Goal: Task Accomplishment & Management: Manage account settings

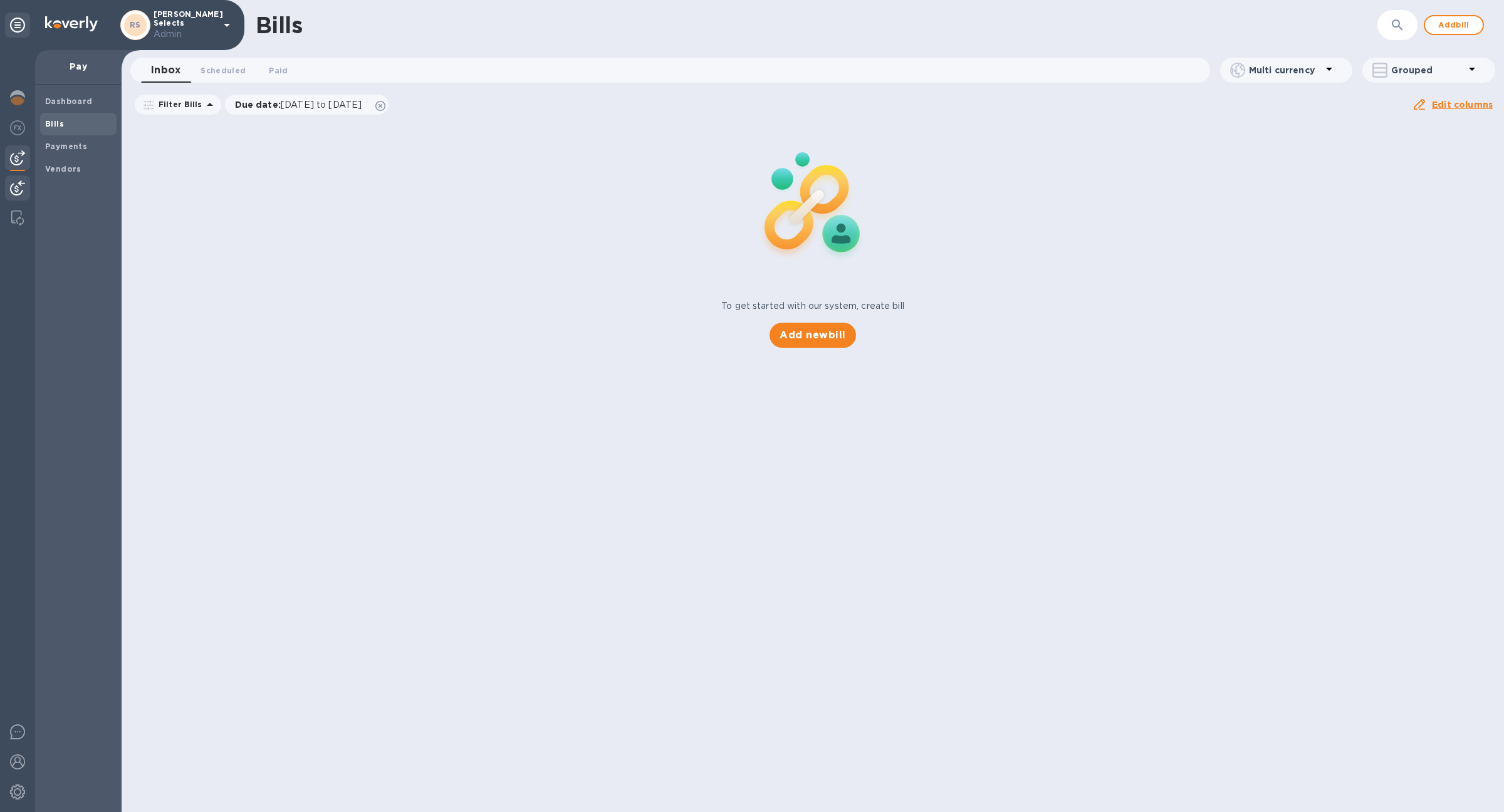
click at [23, 190] on img at bounding box center [17, 188] width 15 height 15
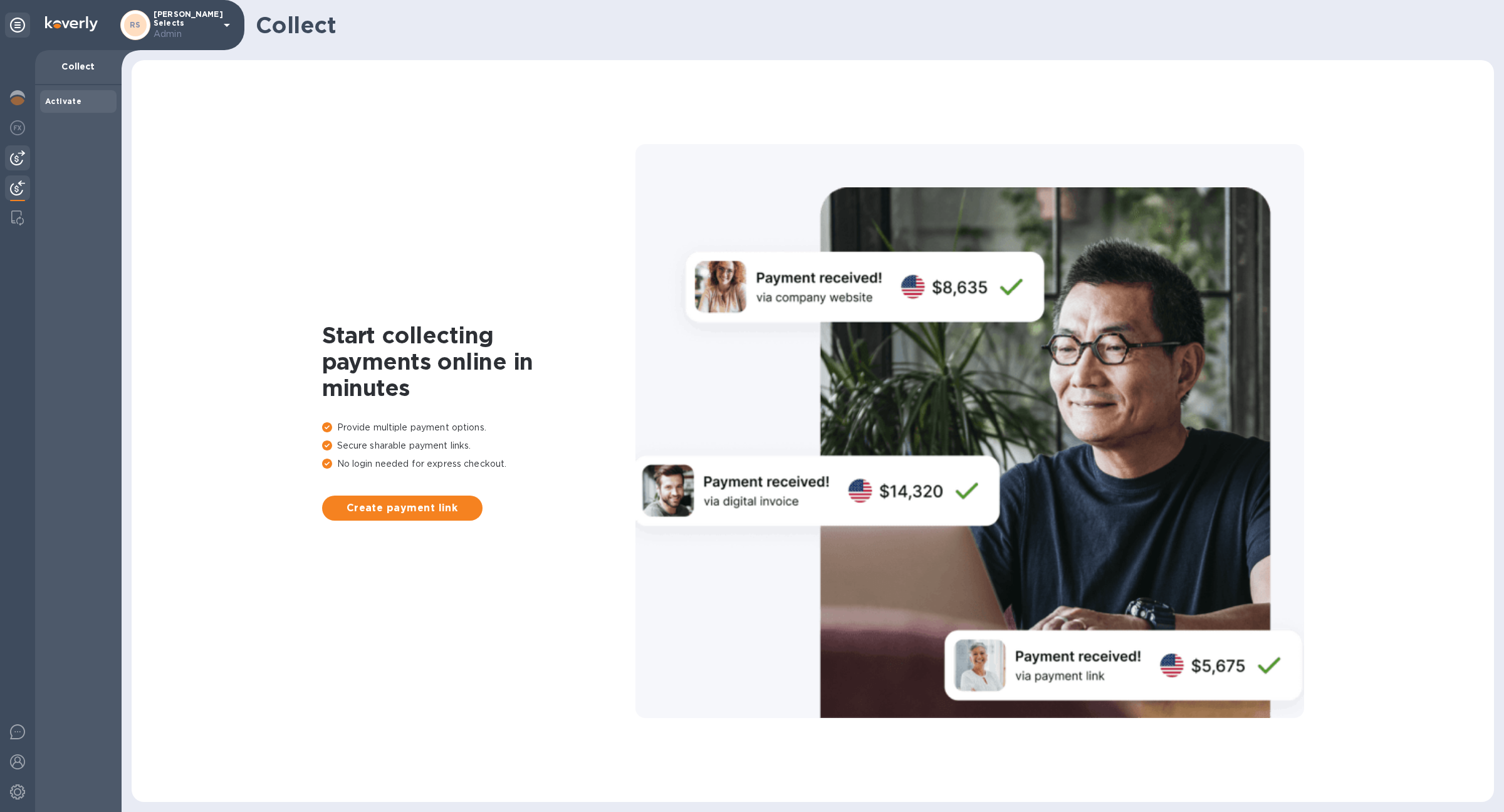
click at [14, 168] on div at bounding box center [17, 157] width 25 height 25
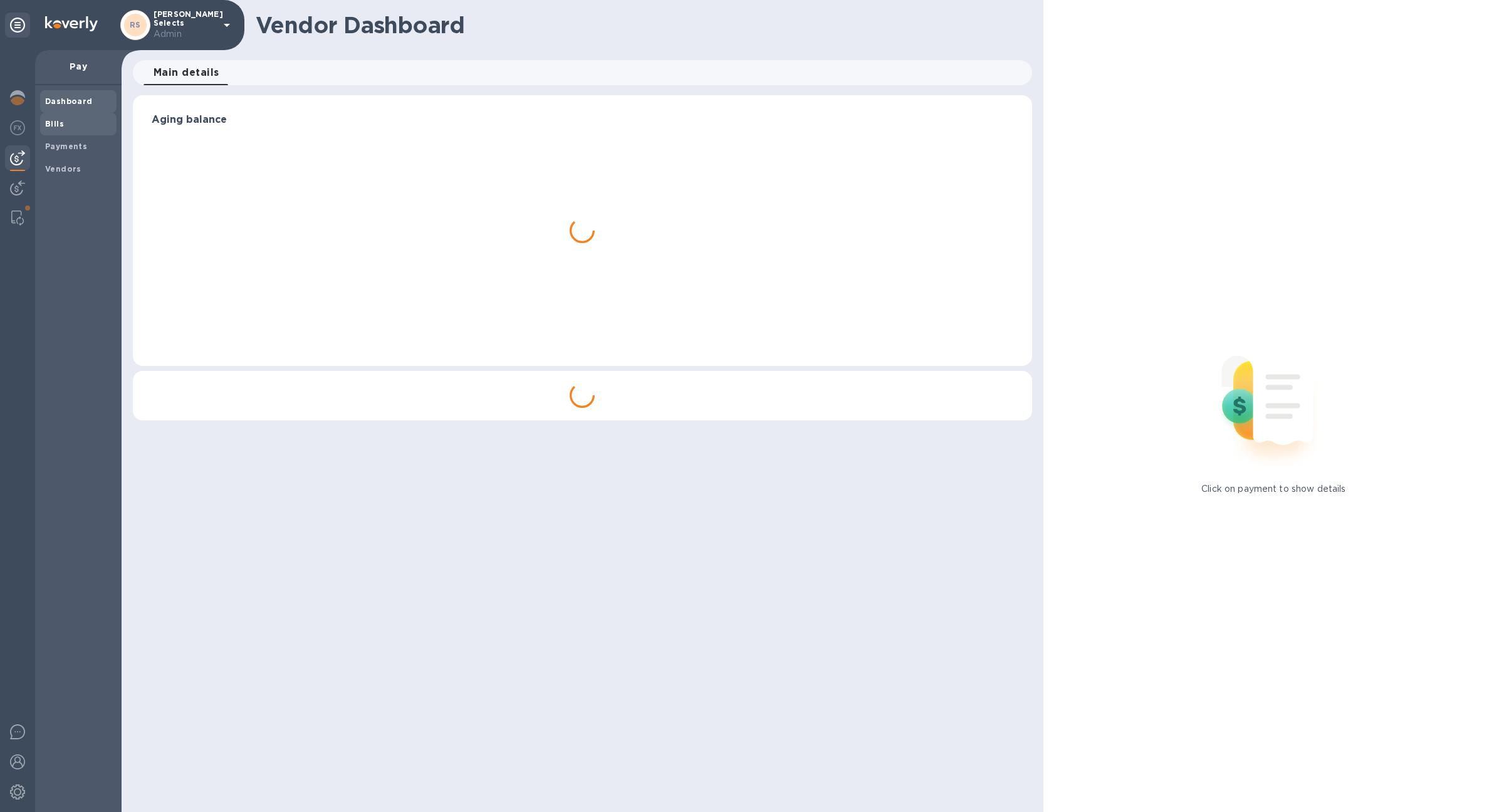
click at [58, 125] on b "Bills" at bounding box center [54, 123] width 19 height 10
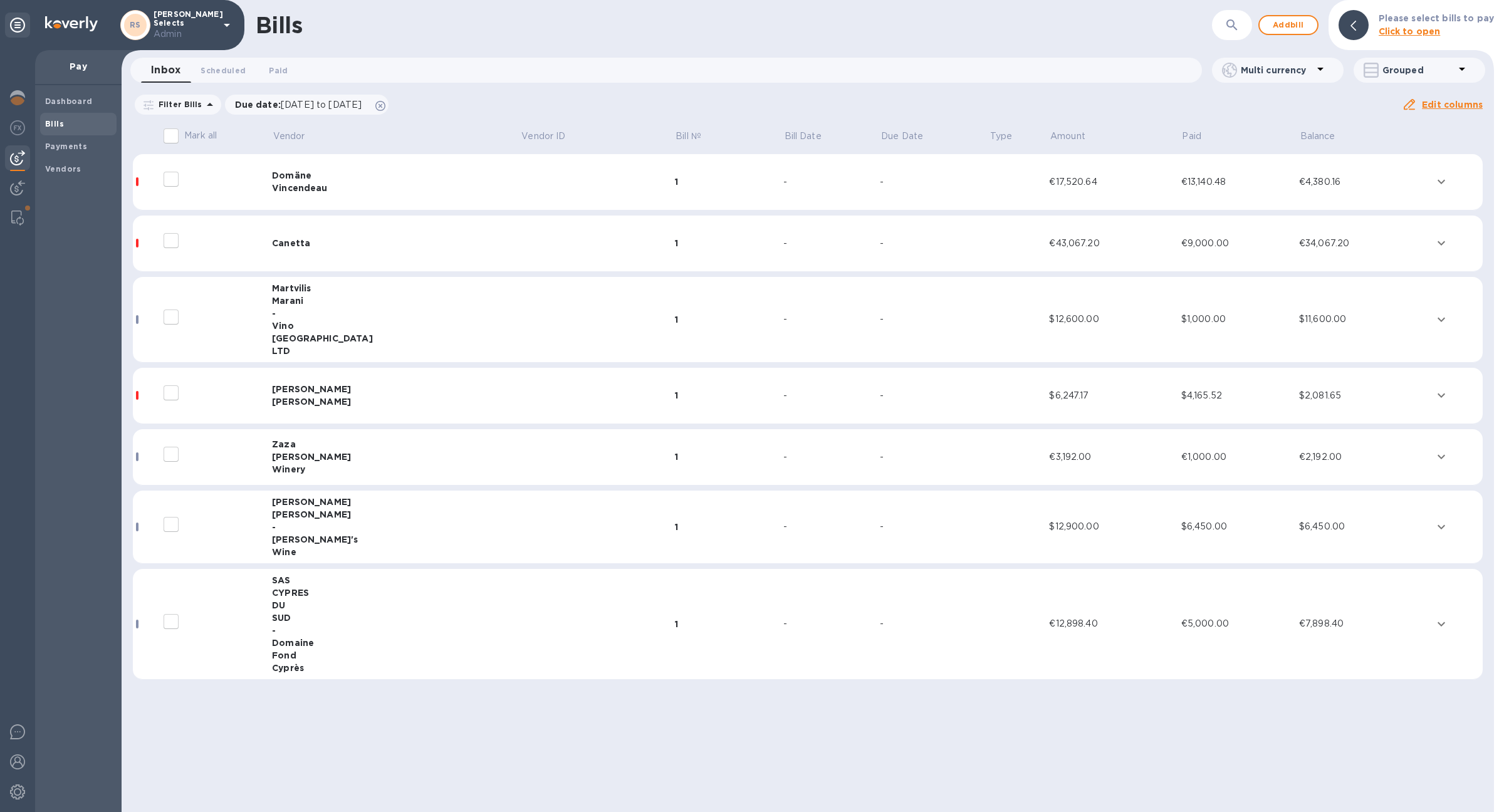
click at [1399, 36] on b "Click to open" at bounding box center [1410, 31] width 62 height 10
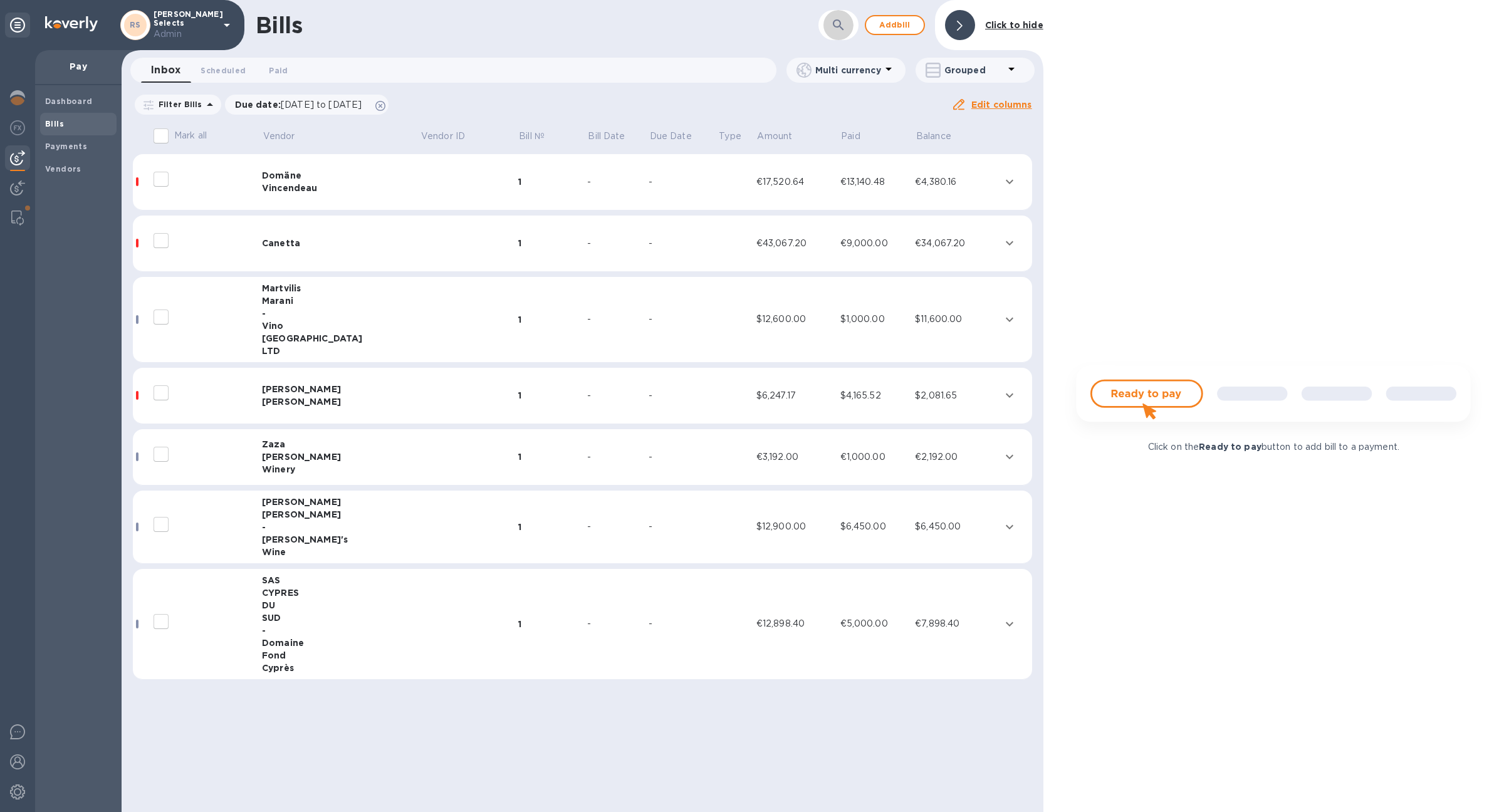
click at [843, 31] on icon "button" at bounding box center [838, 24] width 15 height 15
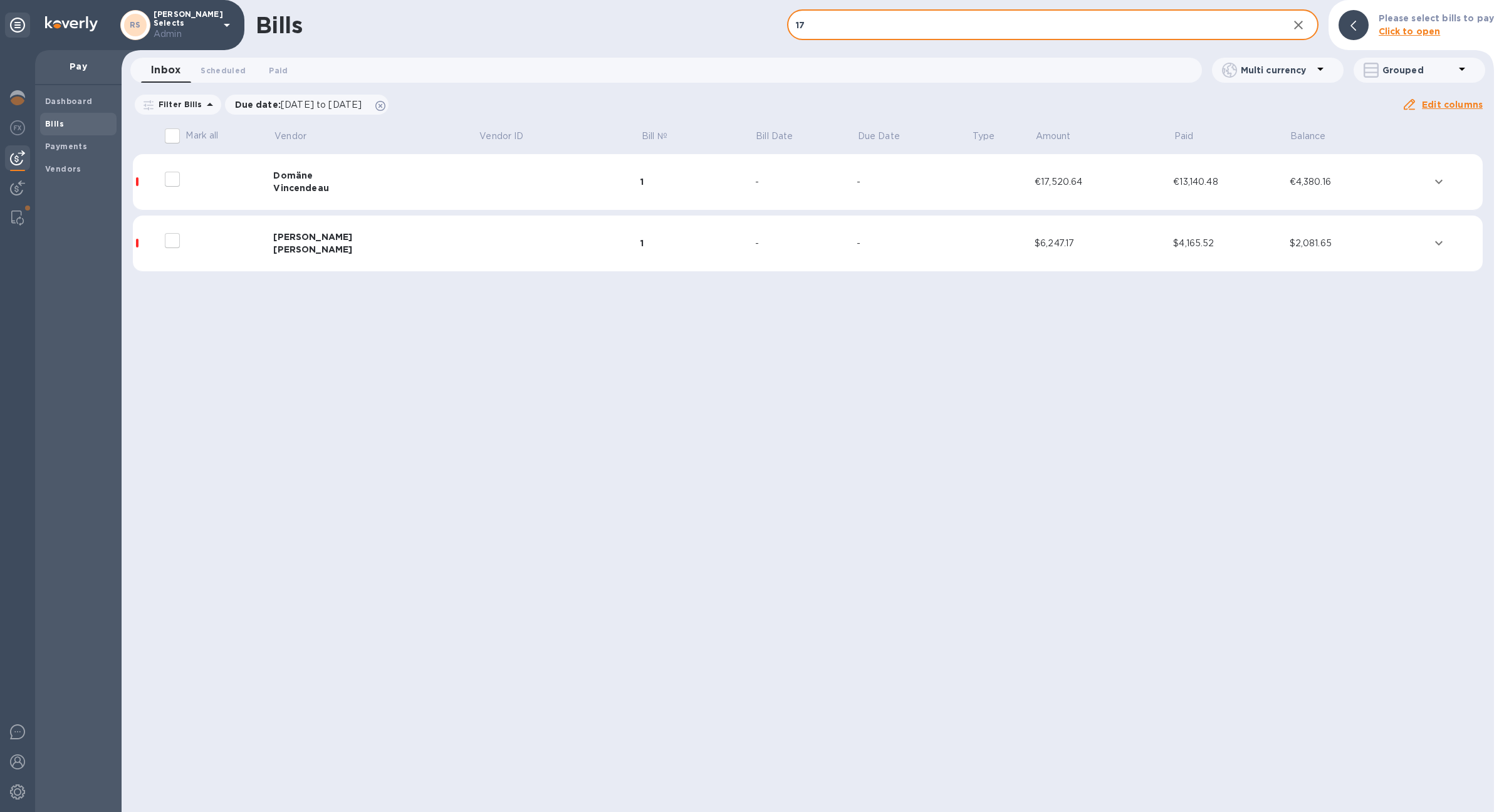
click at [404, 164] on td "Domäne Vincendeau" at bounding box center [375, 182] width 205 height 57
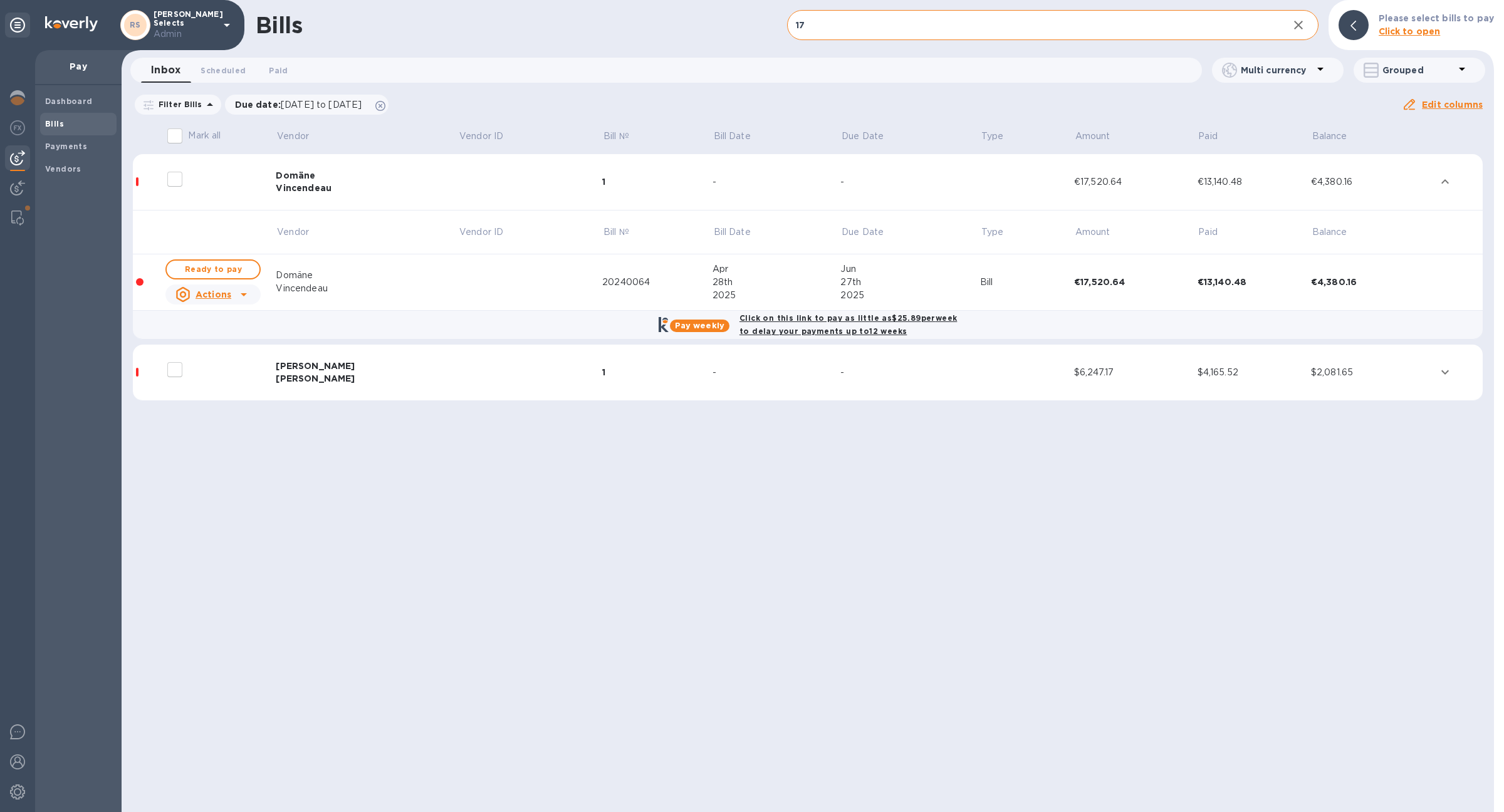
click at [458, 375] on td at bounding box center [530, 373] width 144 height 57
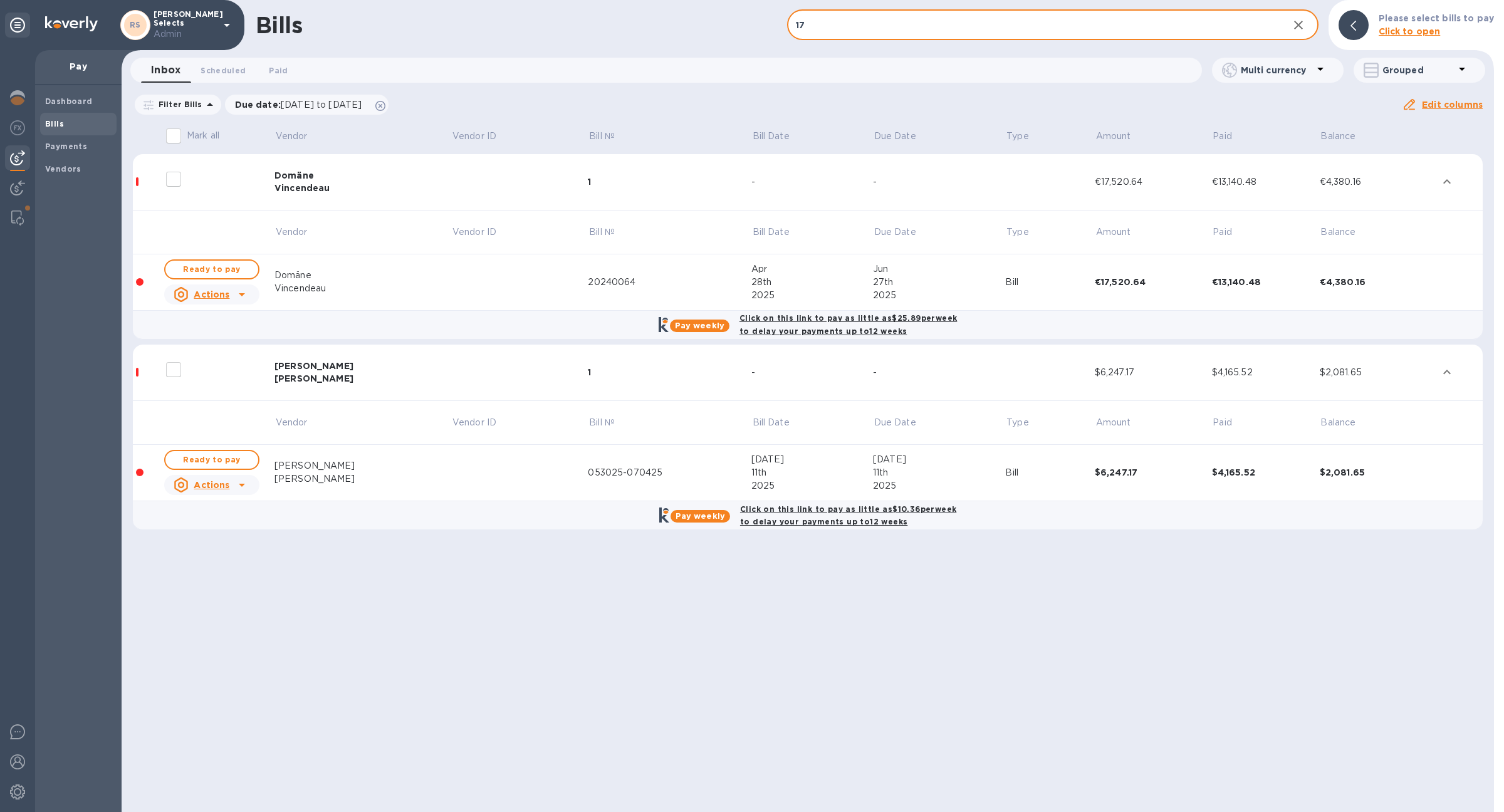
click at [839, 24] on input "17" at bounding box center [1033, 26] width 492 height 31
click at [224, 82] on button "Scheduled 0" at bounding box center [222, 70] width 65 height 25
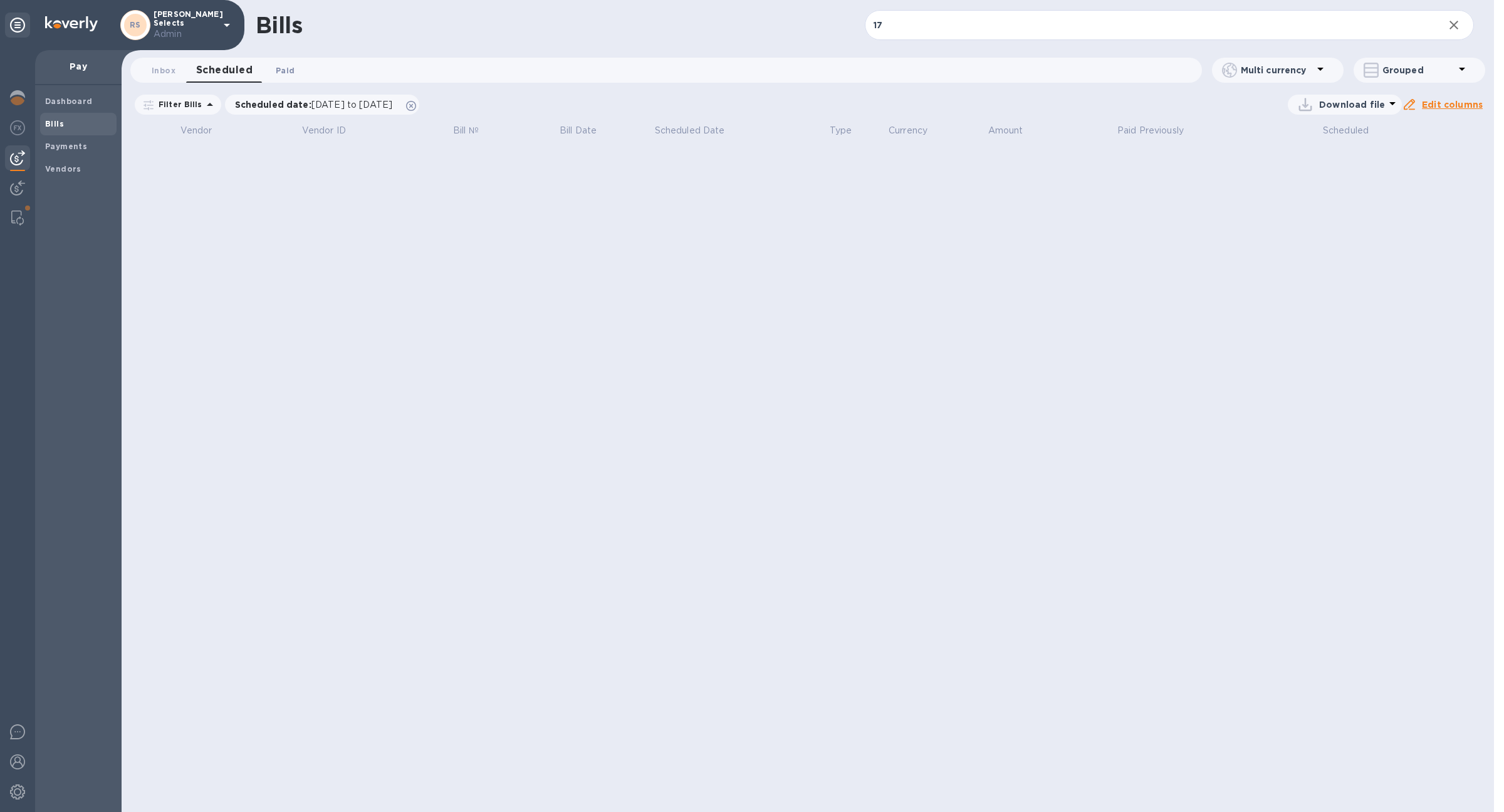
click at [282, 71] on span "Paid 0" at bounding box center [285, 70] width 19 height 13
click at [388, 105] on icon at bounding box center [383, 106] width 10 height 10
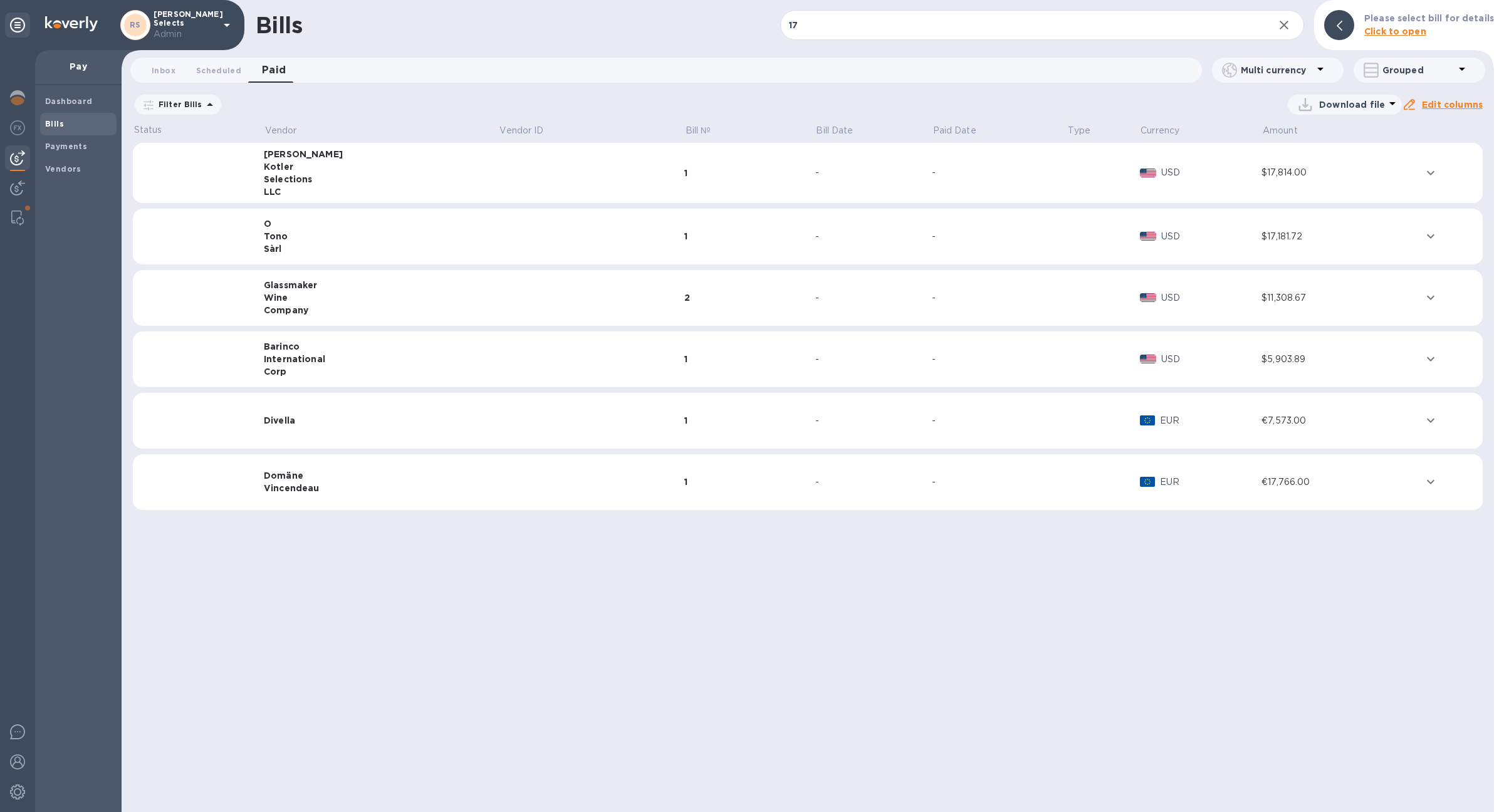
click at [499, 171] on td at bounding box center [591, 173] width 186 height 61
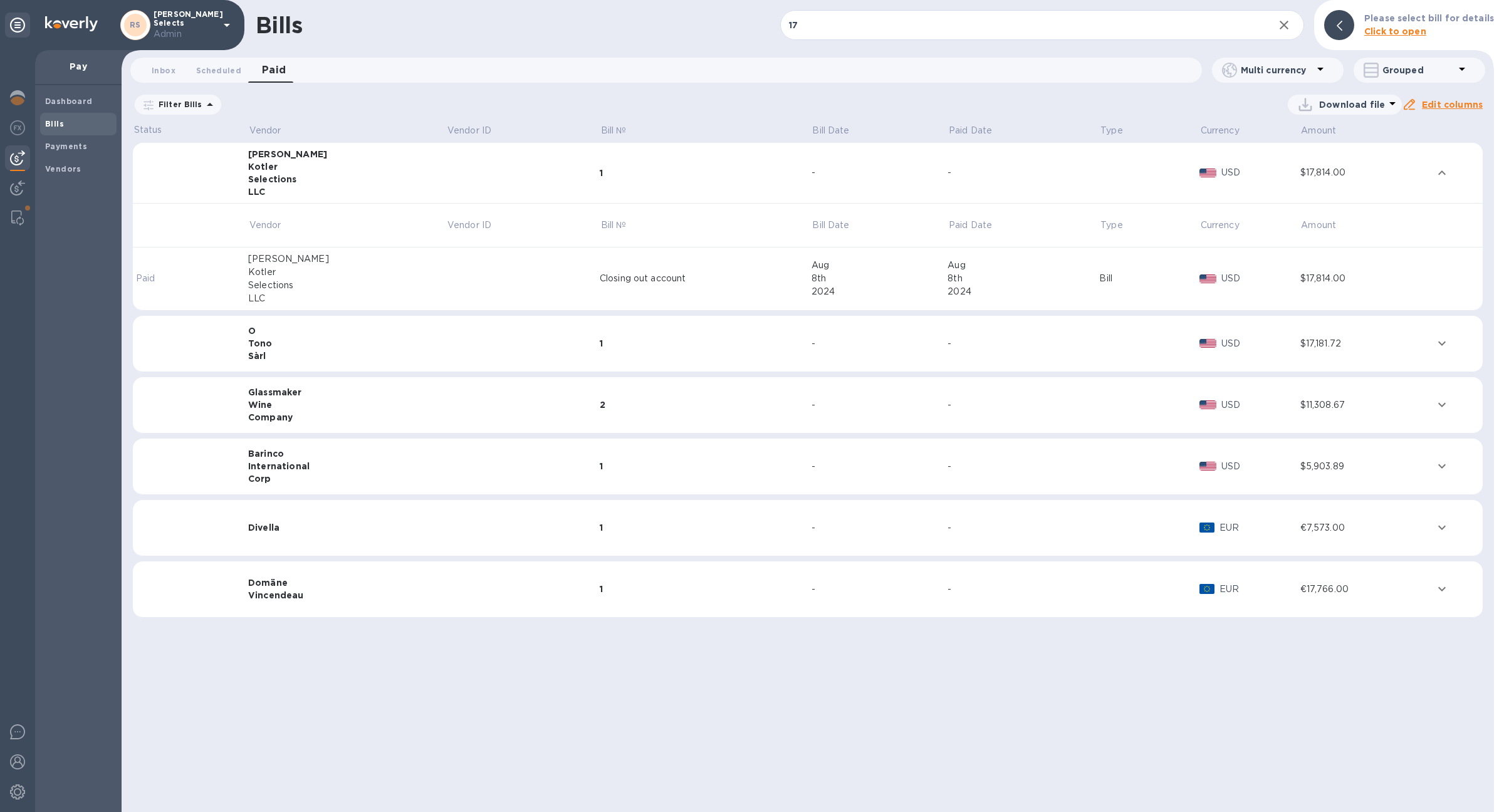
click at [449, 171] on td at bounding box center [523, 173] width 154 height 61
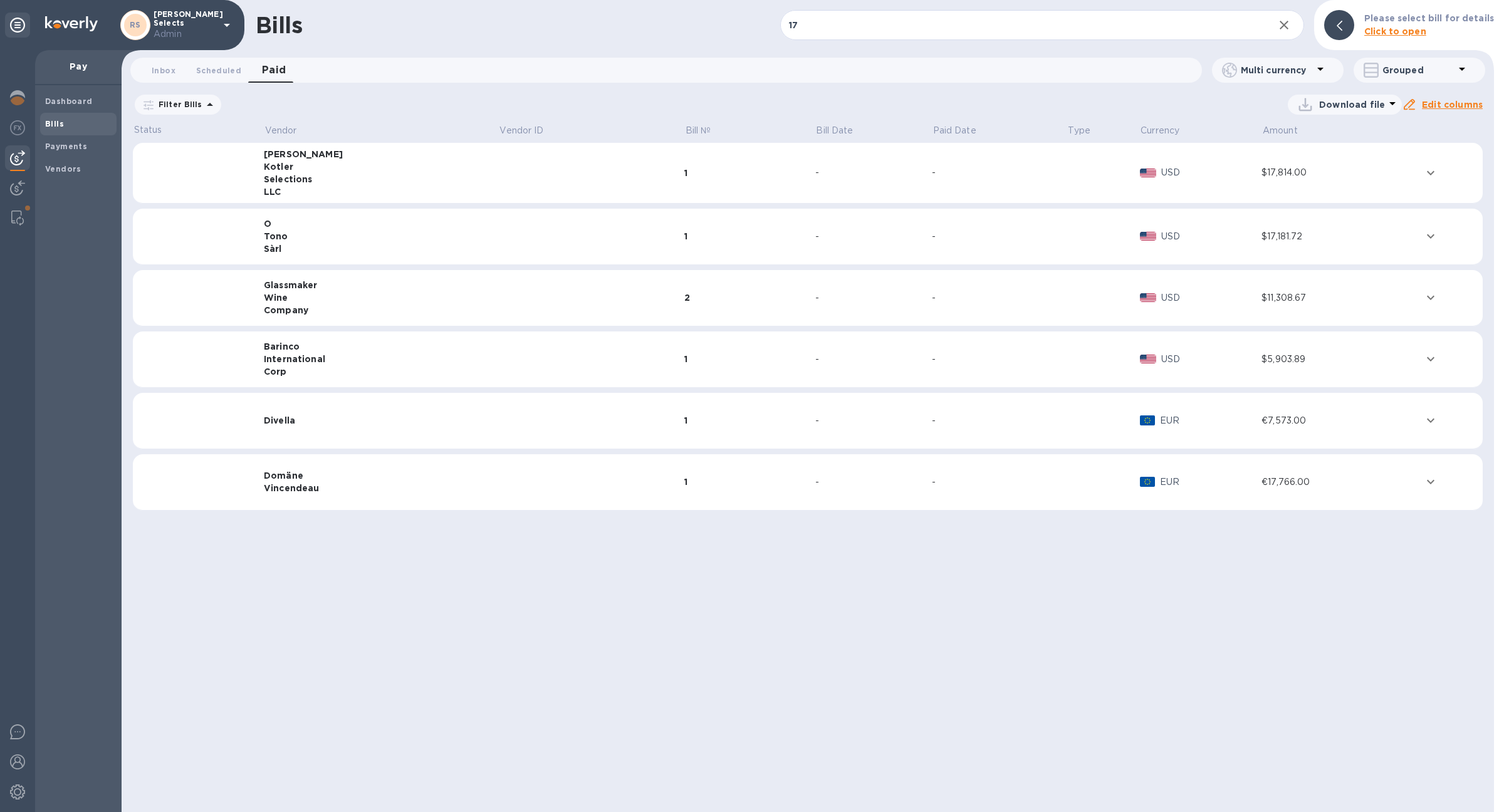
click at [434, 224] on div "O" at bounding box center [382, 224] width 235 height 13
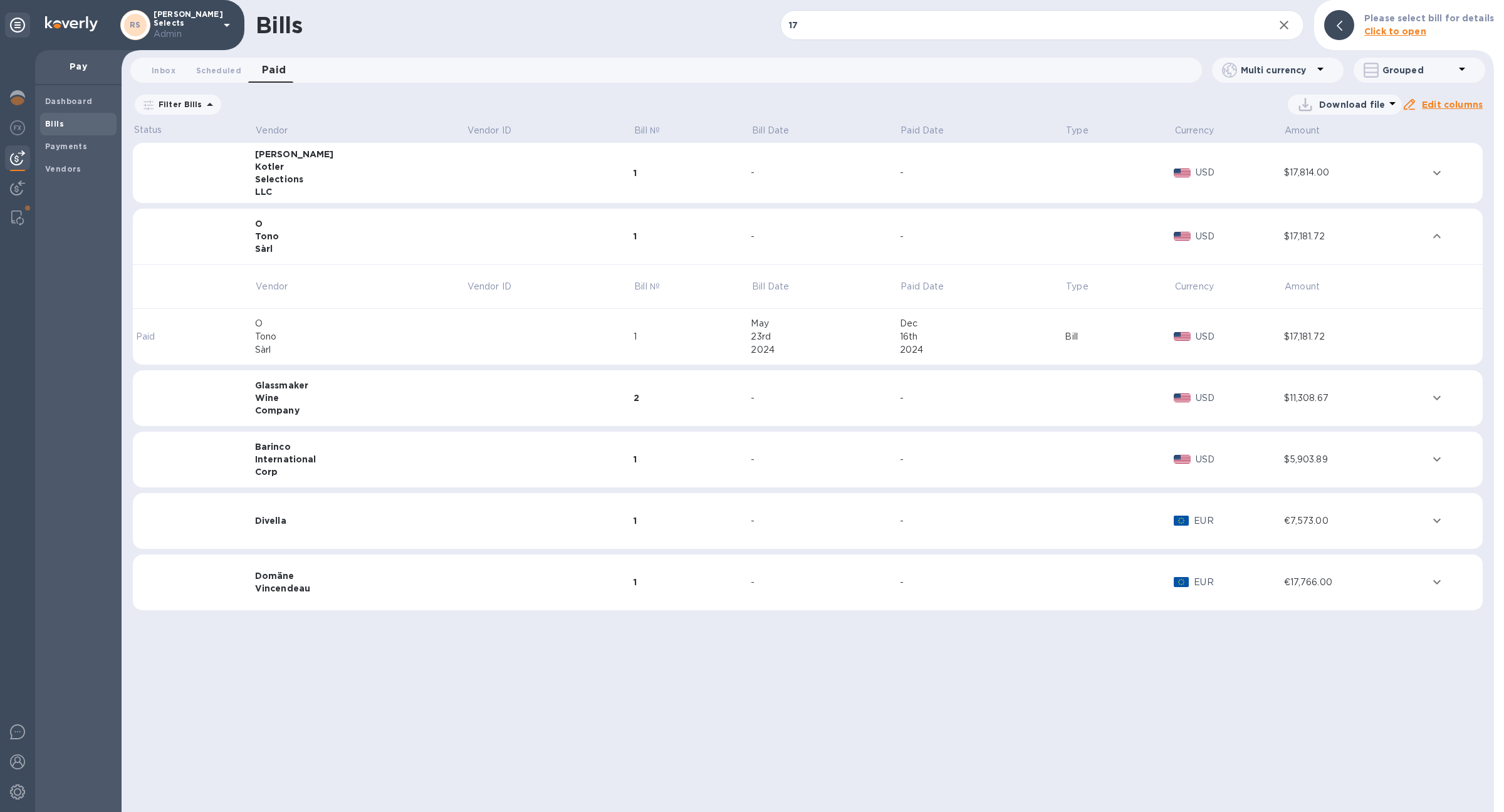
click at [467, 224] on td at bounding box center [550, 237] width 167 height 57
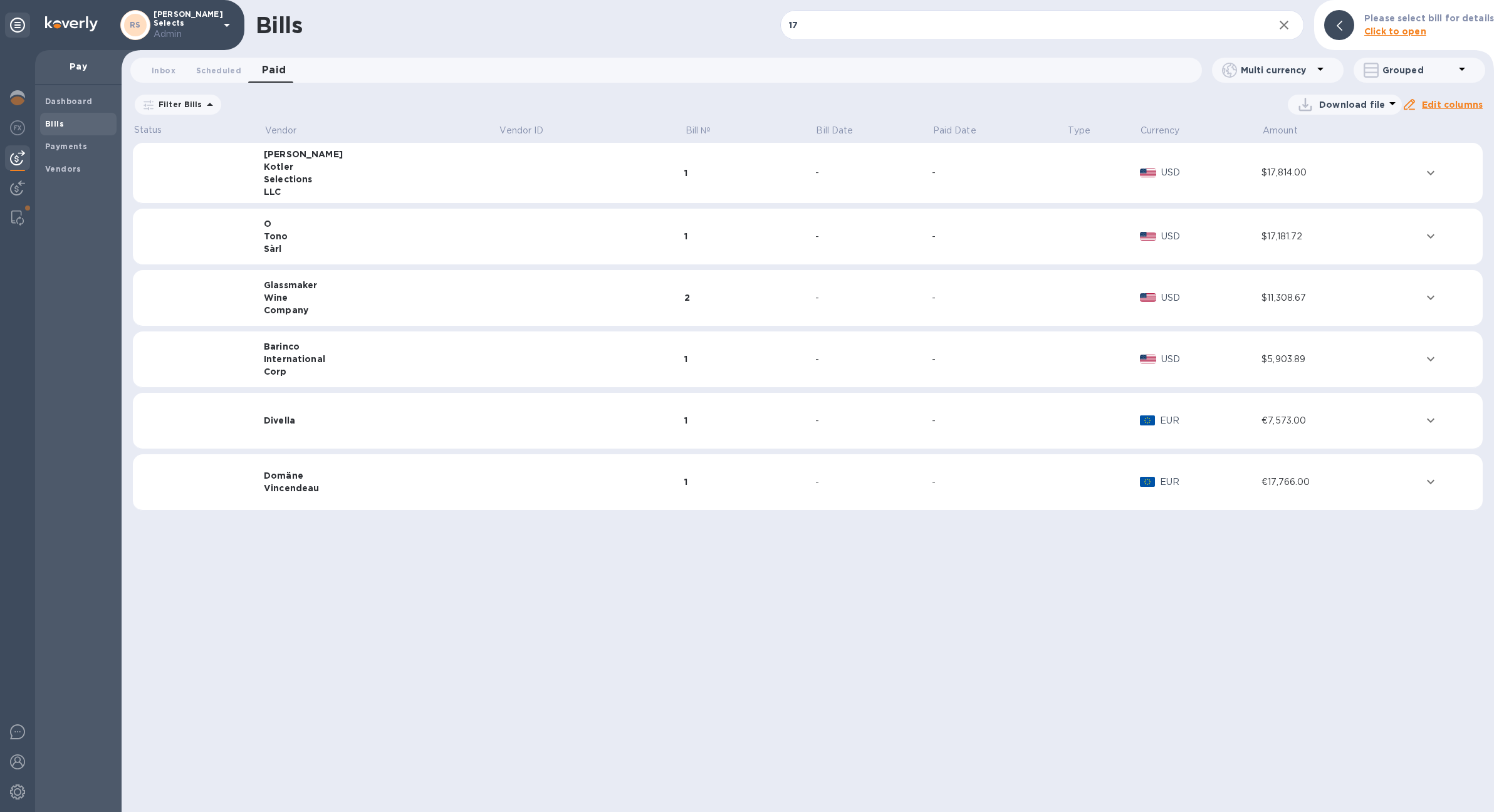
click at [429, 310] on div "Company" at bounding box center [382, 310] width 235 height 13
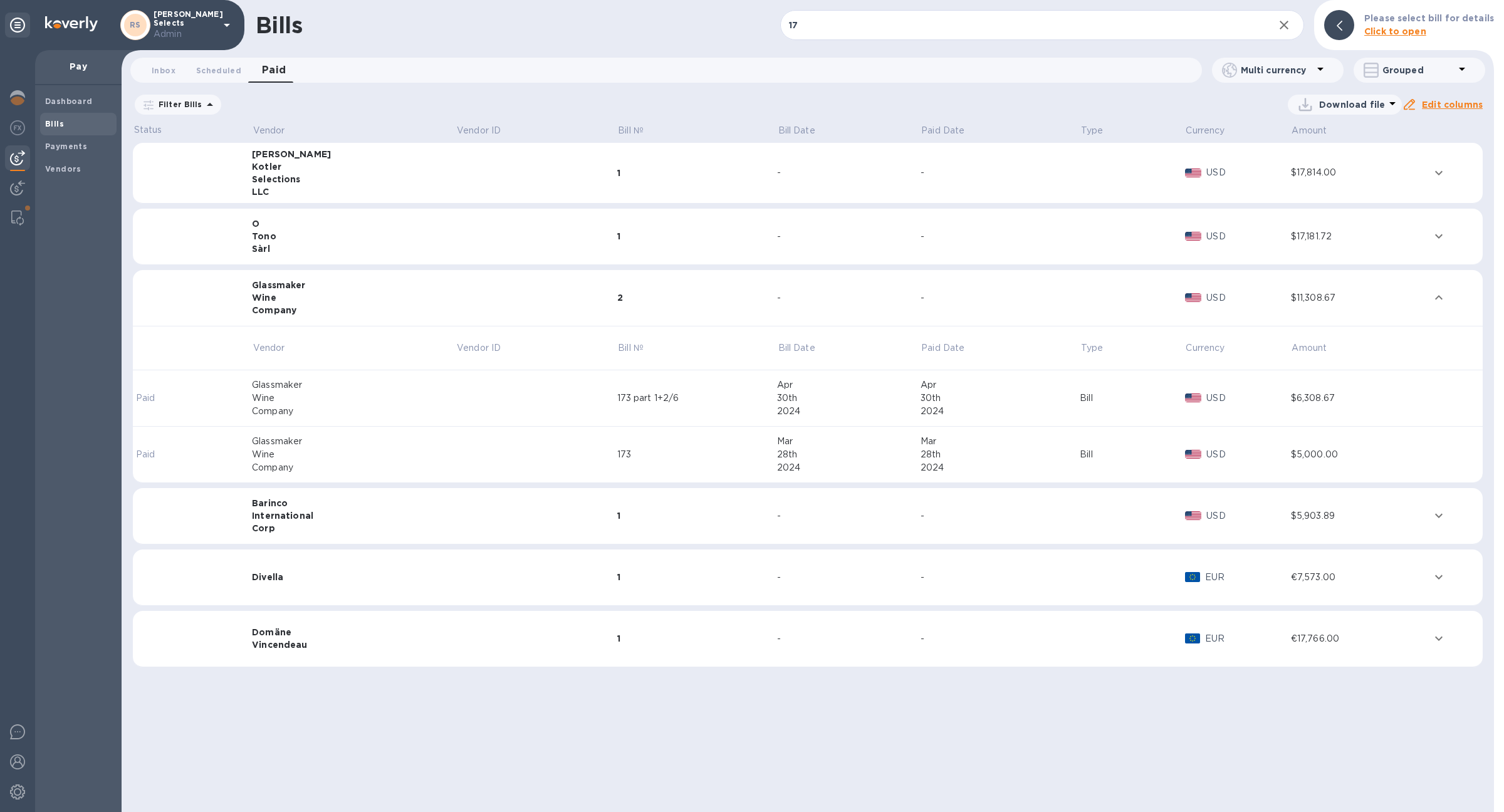
click at [456, 310] on td at bounding box center [536, 298] width 161 height 57
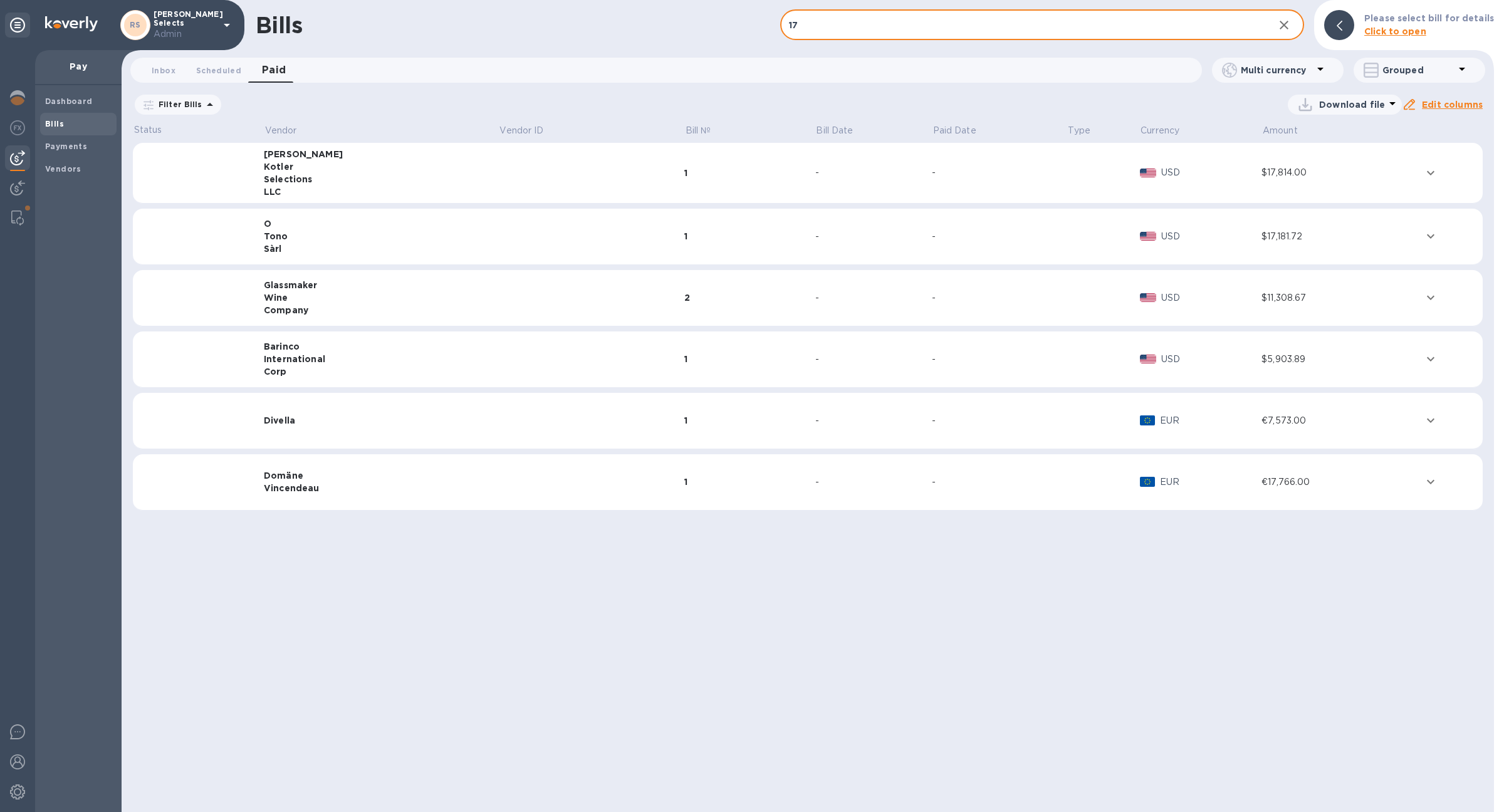
click at [945, 17] on input "17" at bounding box center [1023, 26] width 485 height 31
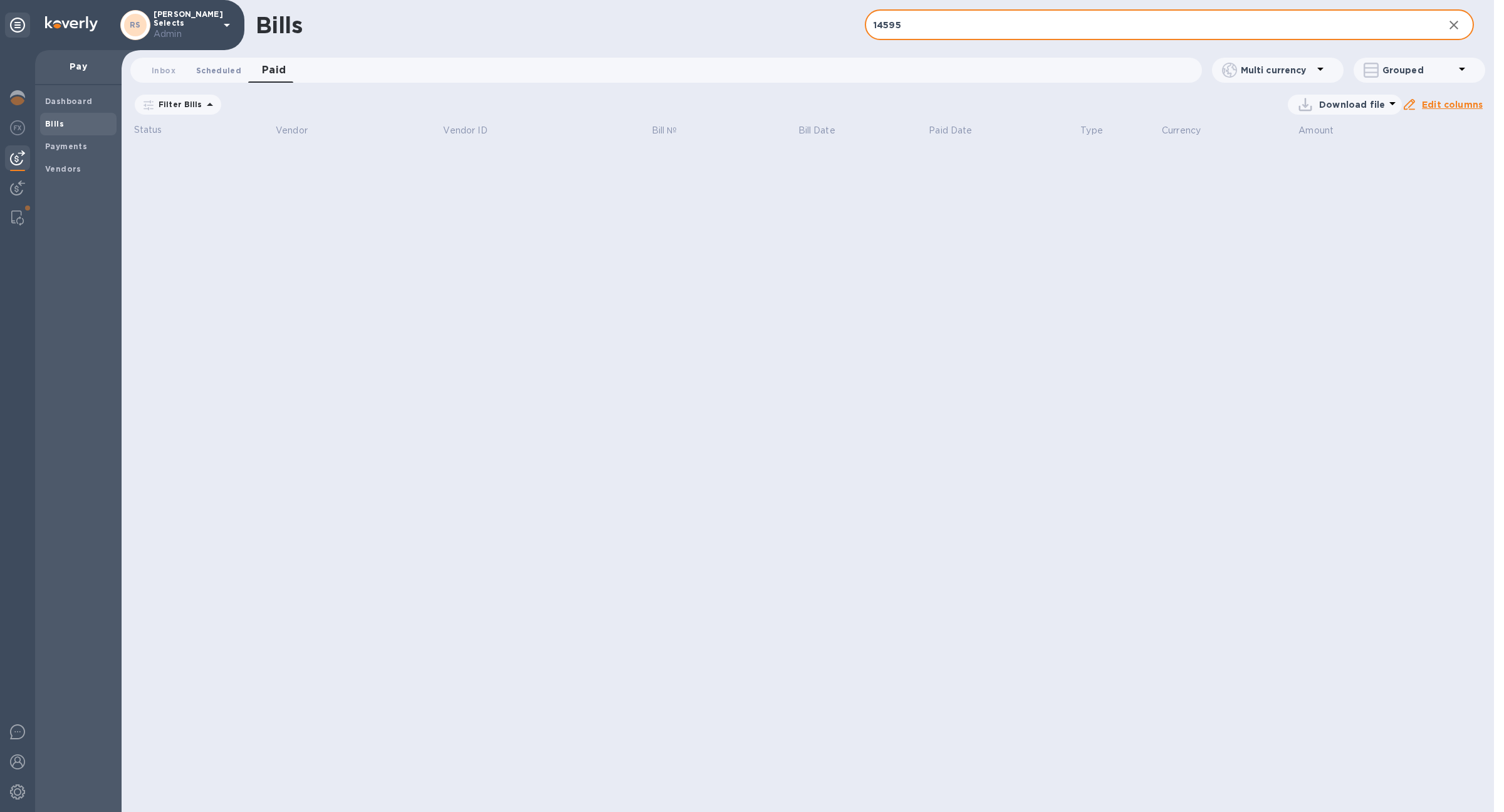
click at [214, 79] on button "Scheduled 0" at bounding box center [219, 70] width 65 height 25
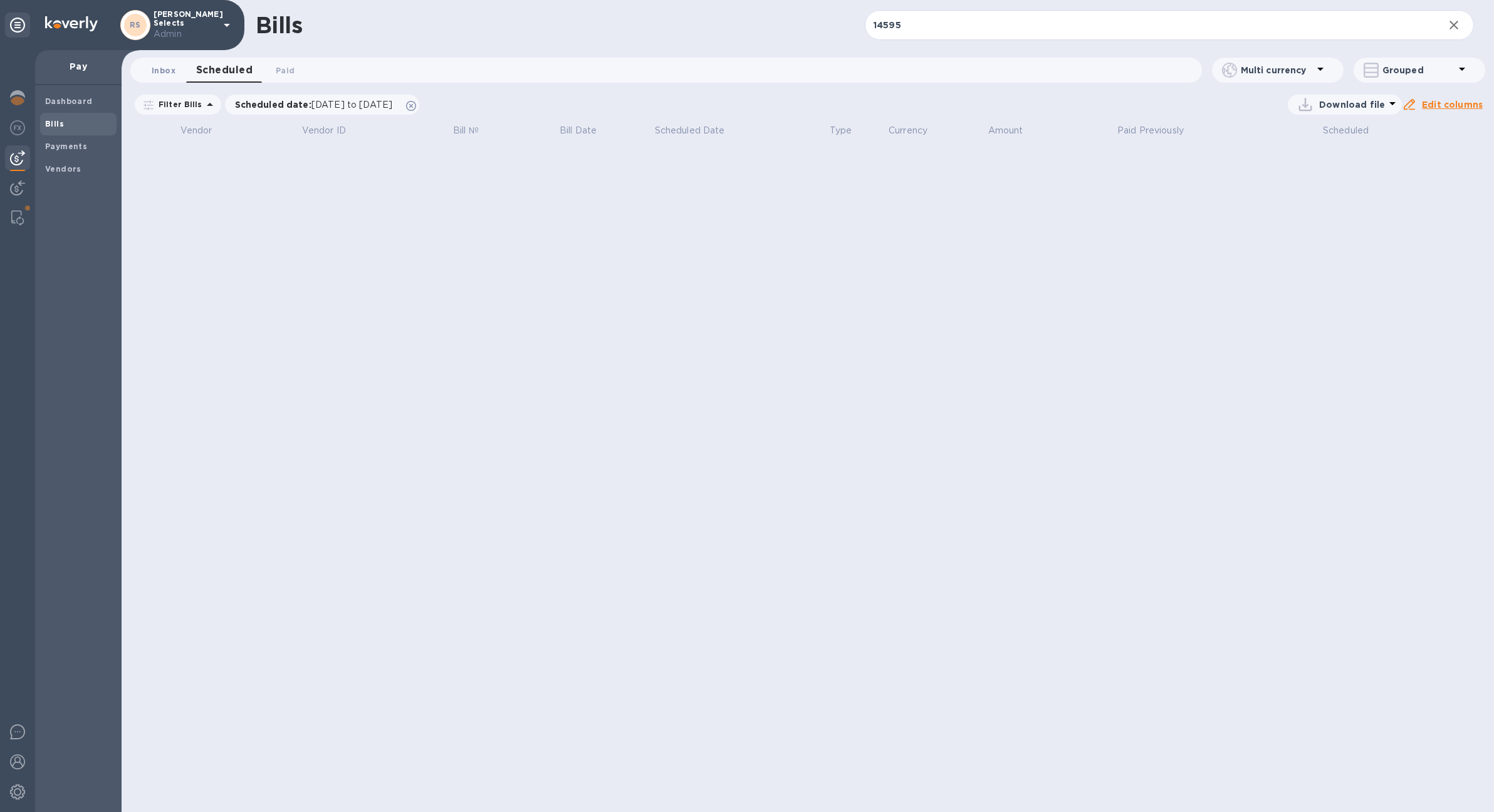
click at [172, 75] on span "Inbox 0" at bounding box center [163, 70] width 24 height 13
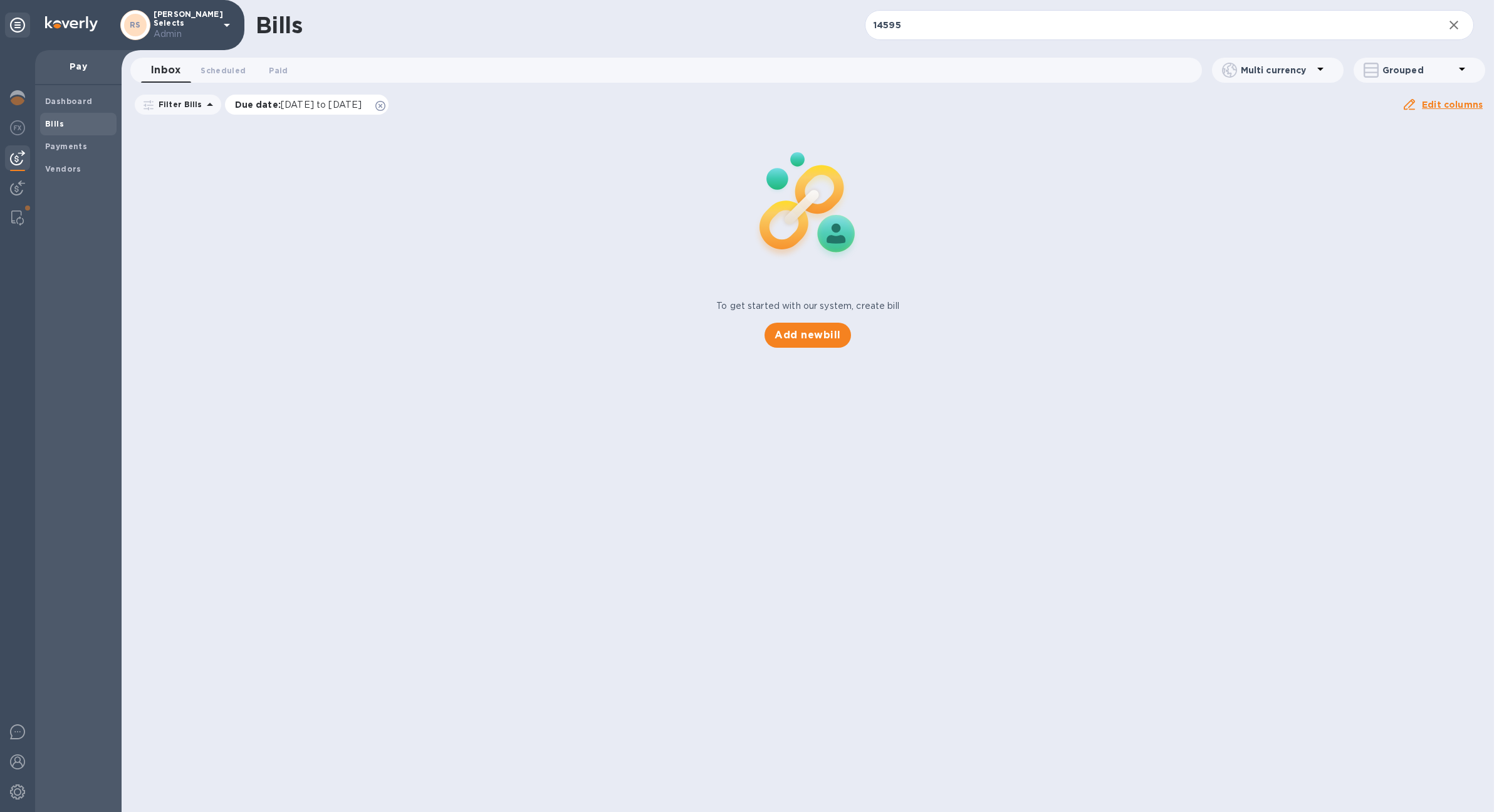
click at [386, 109] on icon at bounding box center [380, 106] width 10 height 10
click at [883, 28] on input "14595" at bounding box center [1149, 26] width 569 height 31
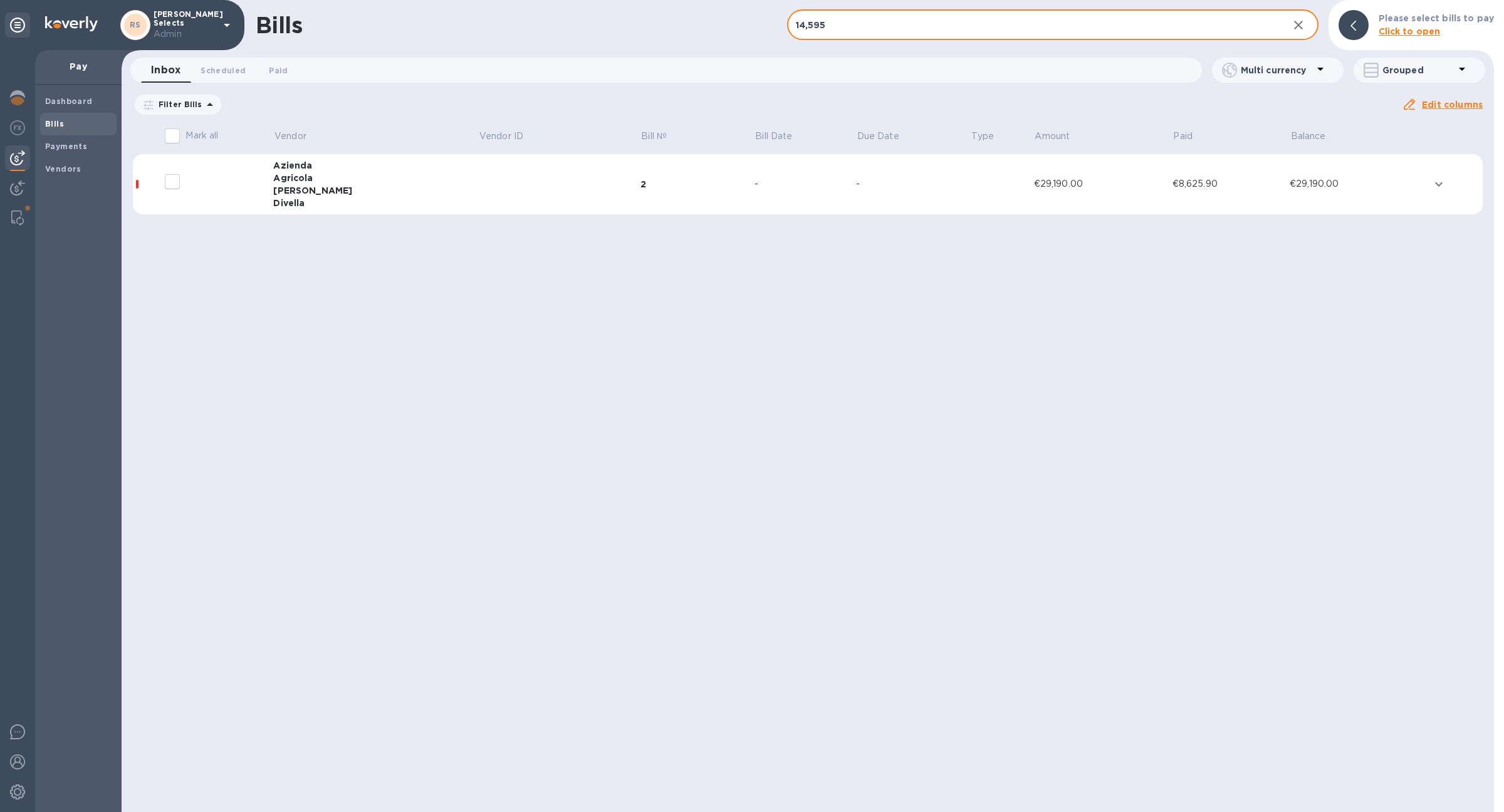
click at [890, 174] on td "-" at bounding box center [913, 184] width 114 height 61
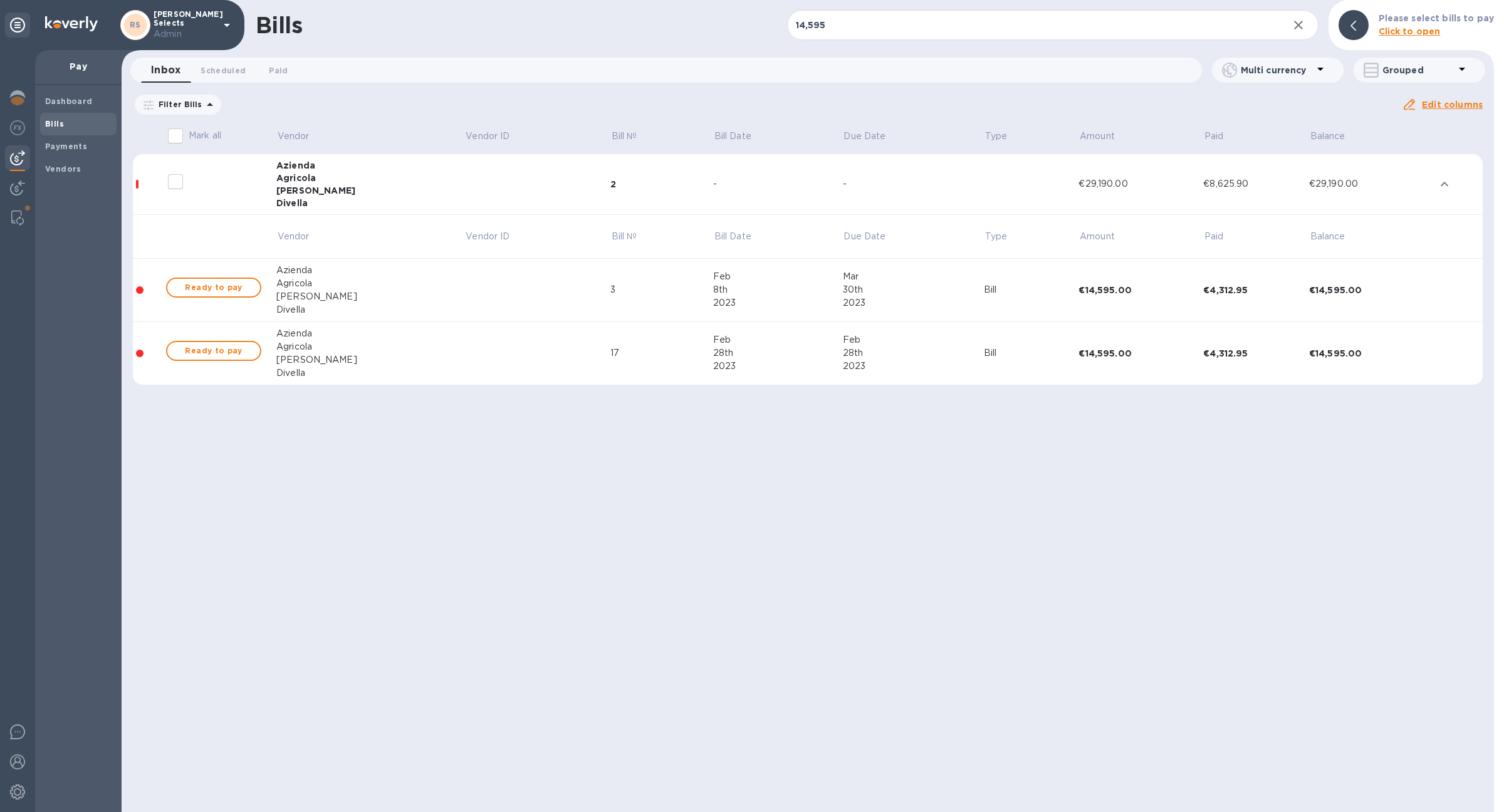
click at [496, 291] on td at bounding box center [538, 290] width 145 height 63
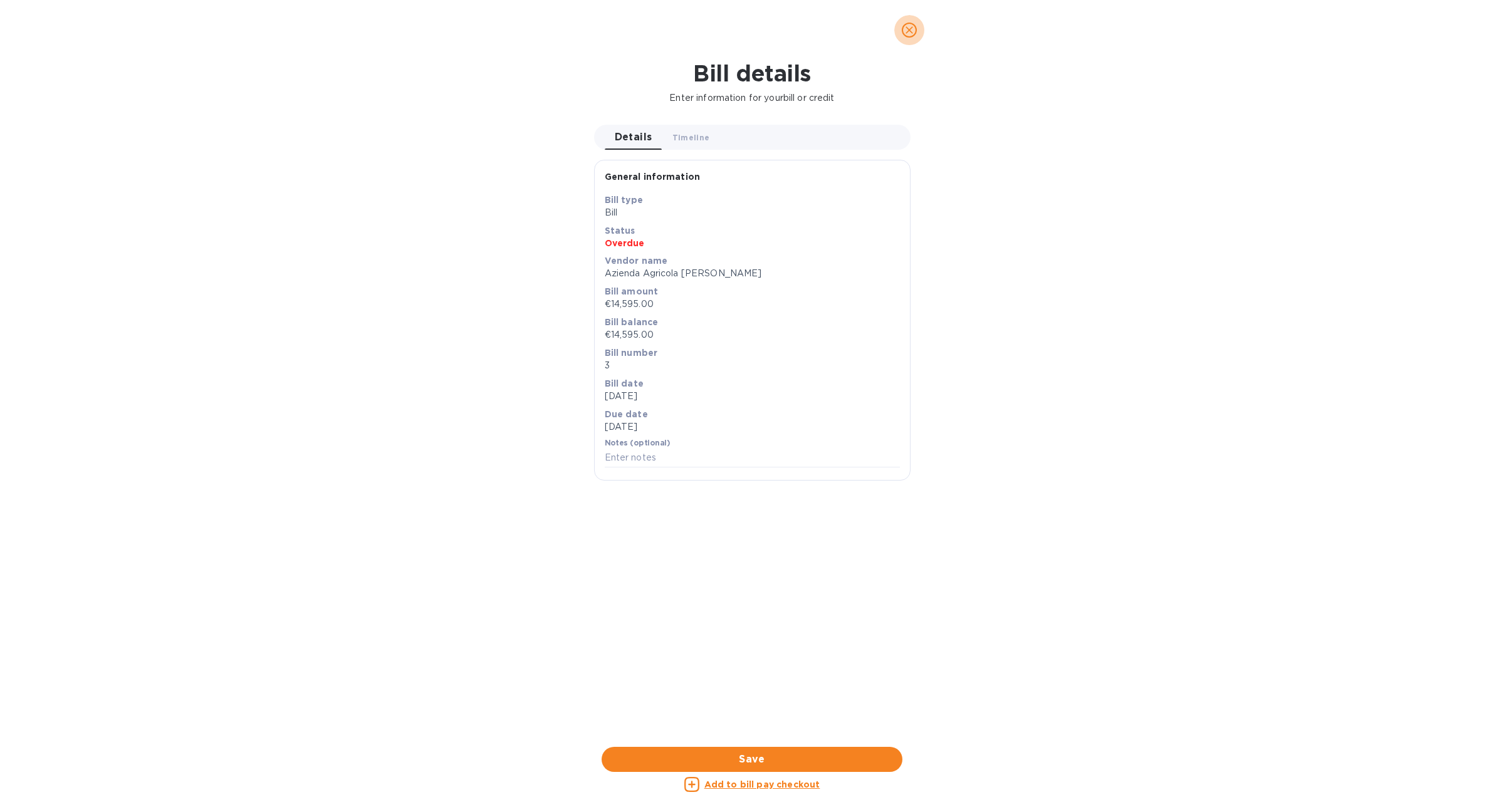
click at [921, 35] on button "close" at bounding box center [909, 30] width 30 height 30
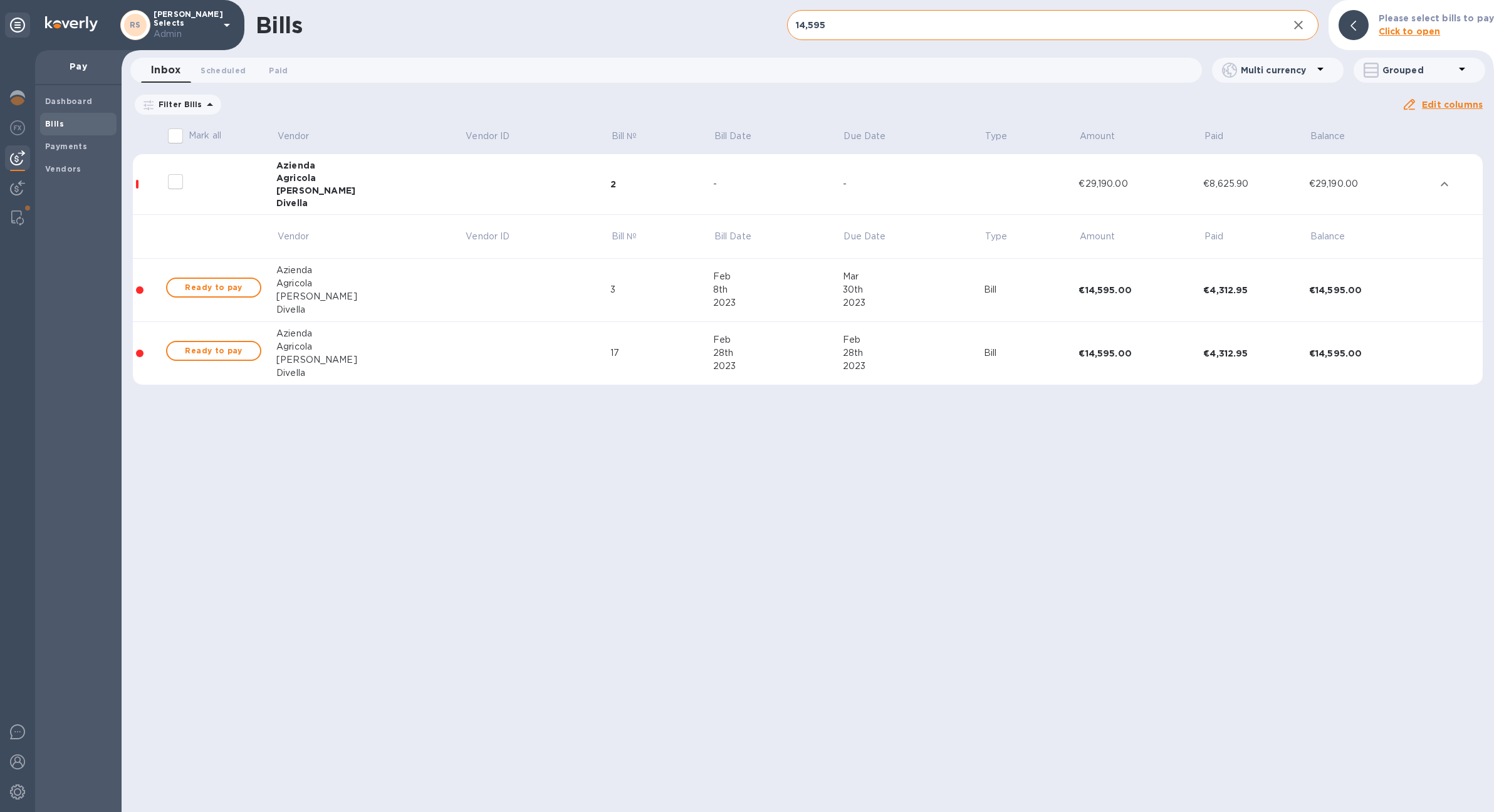
click at [843, 21] on input "14,595" at bounding box center [1033, 26] width 492 height 31
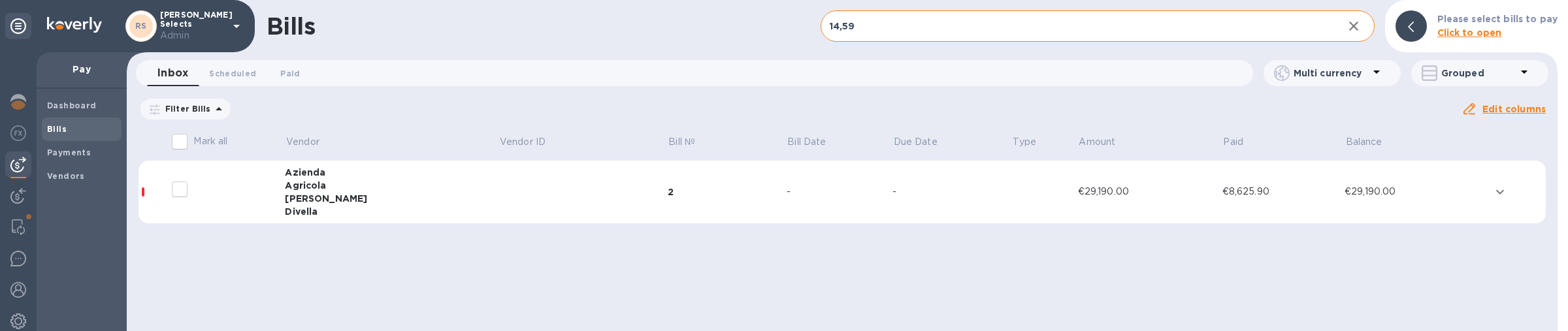
click at [927, 26] on input "14,59" at bounding box center [1077, 27] width 513 height 32
click at [862, 34] on input "14,595" at bounding box center [1077, 27] width 513 height 32
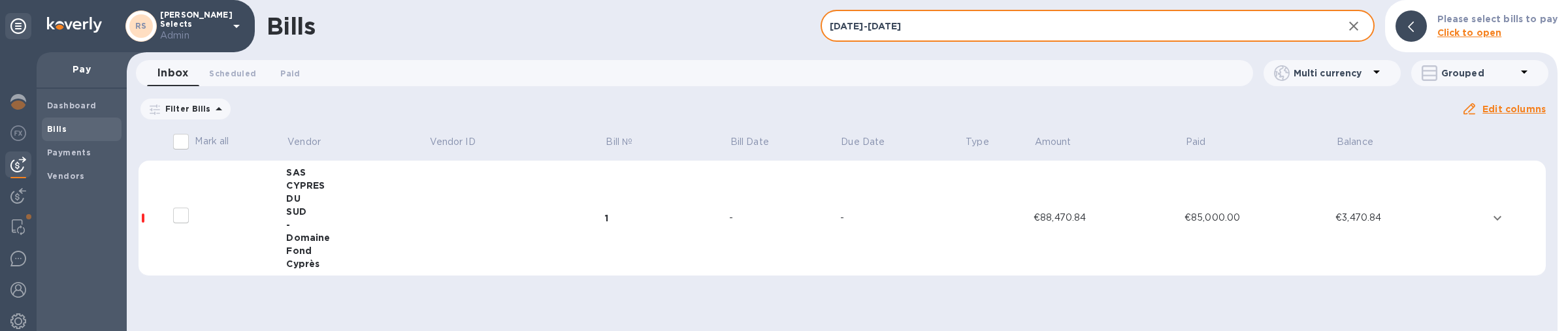
type input "2021-2023"
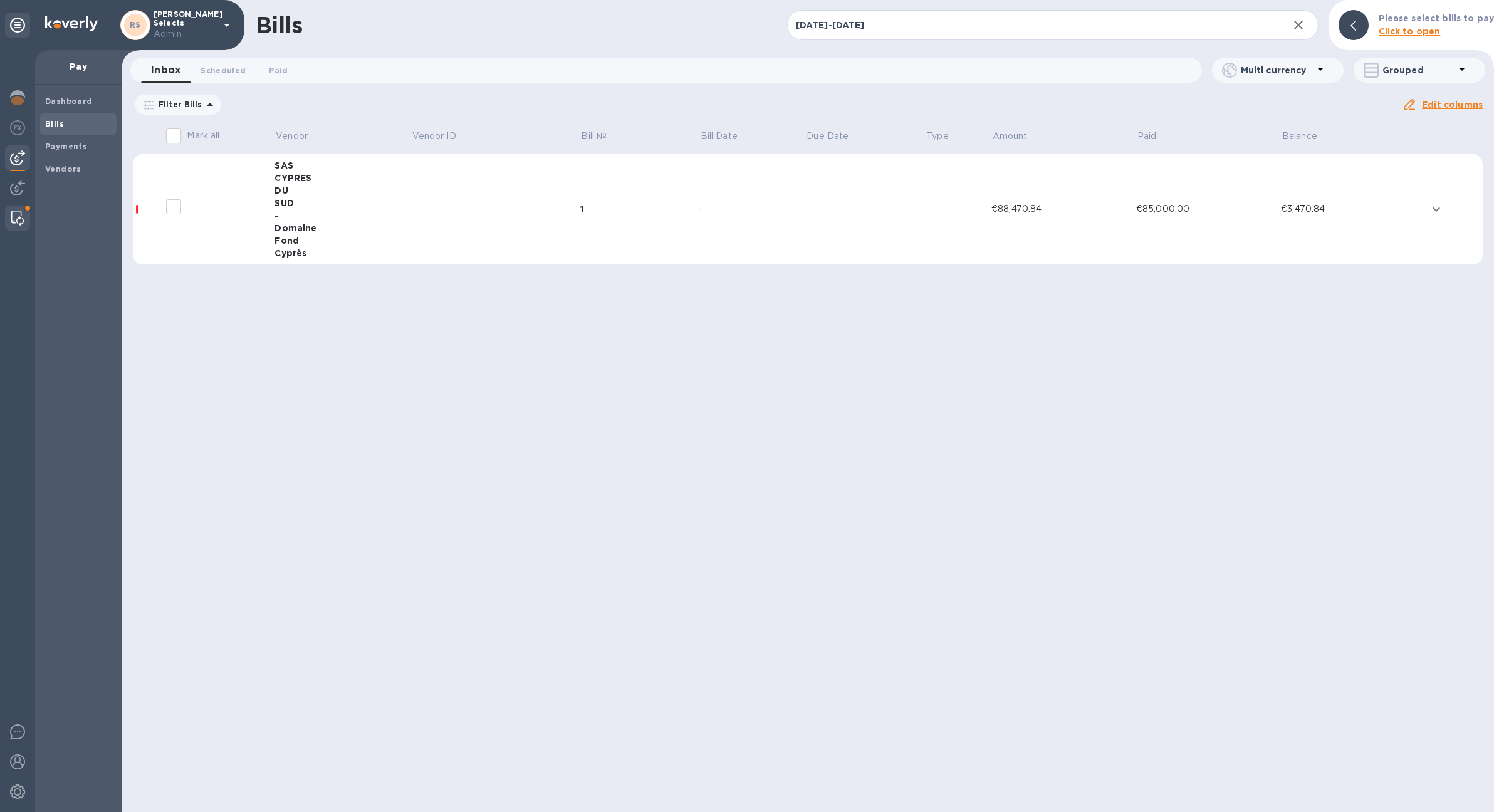
click at [12, 213] on img at bounding box center [18, 218] width 13 height 15
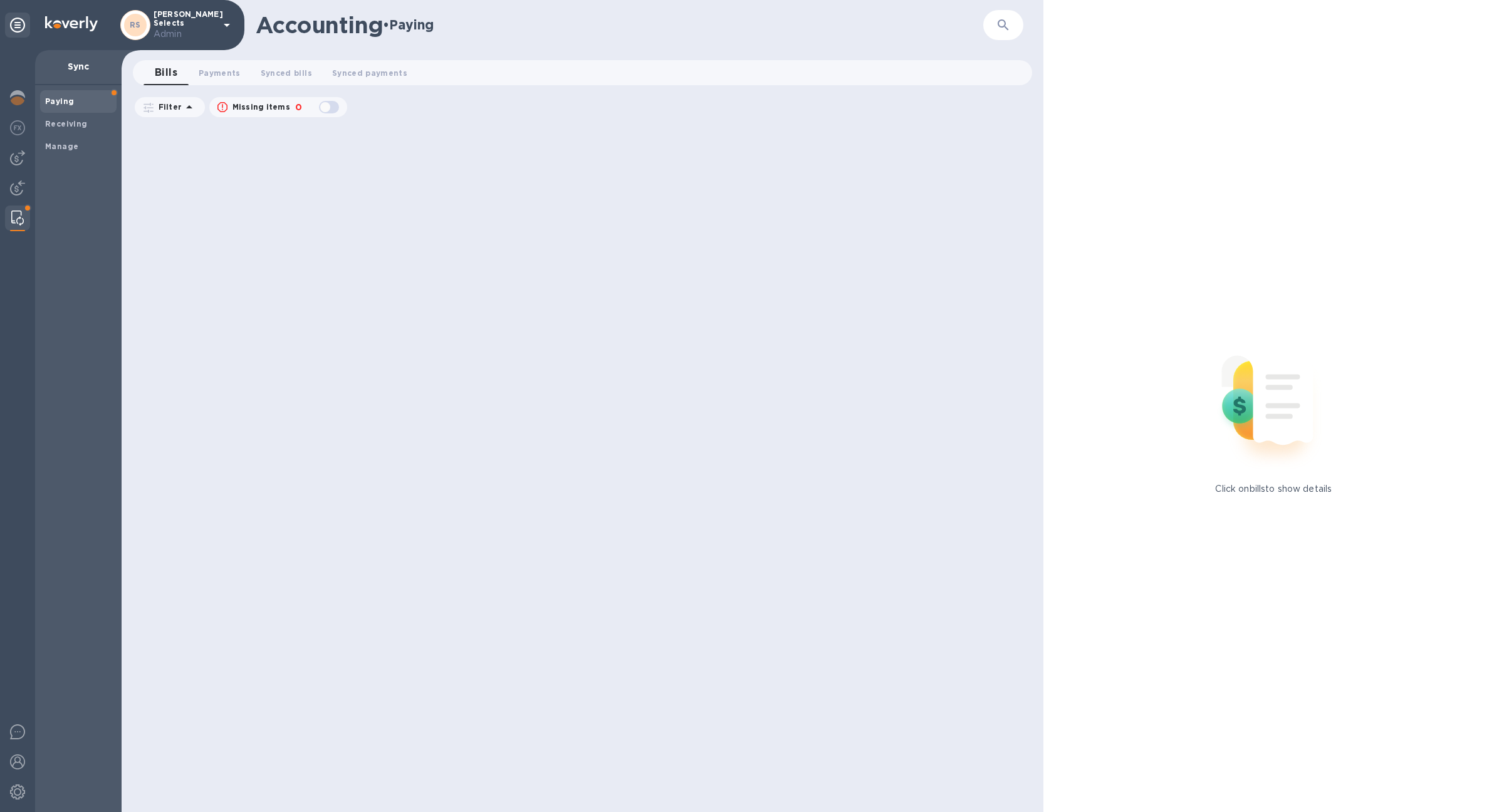
click at [215, 19] on div "RS Roni Selects Admin" at bounding box center [177, 26] width 114 height 31
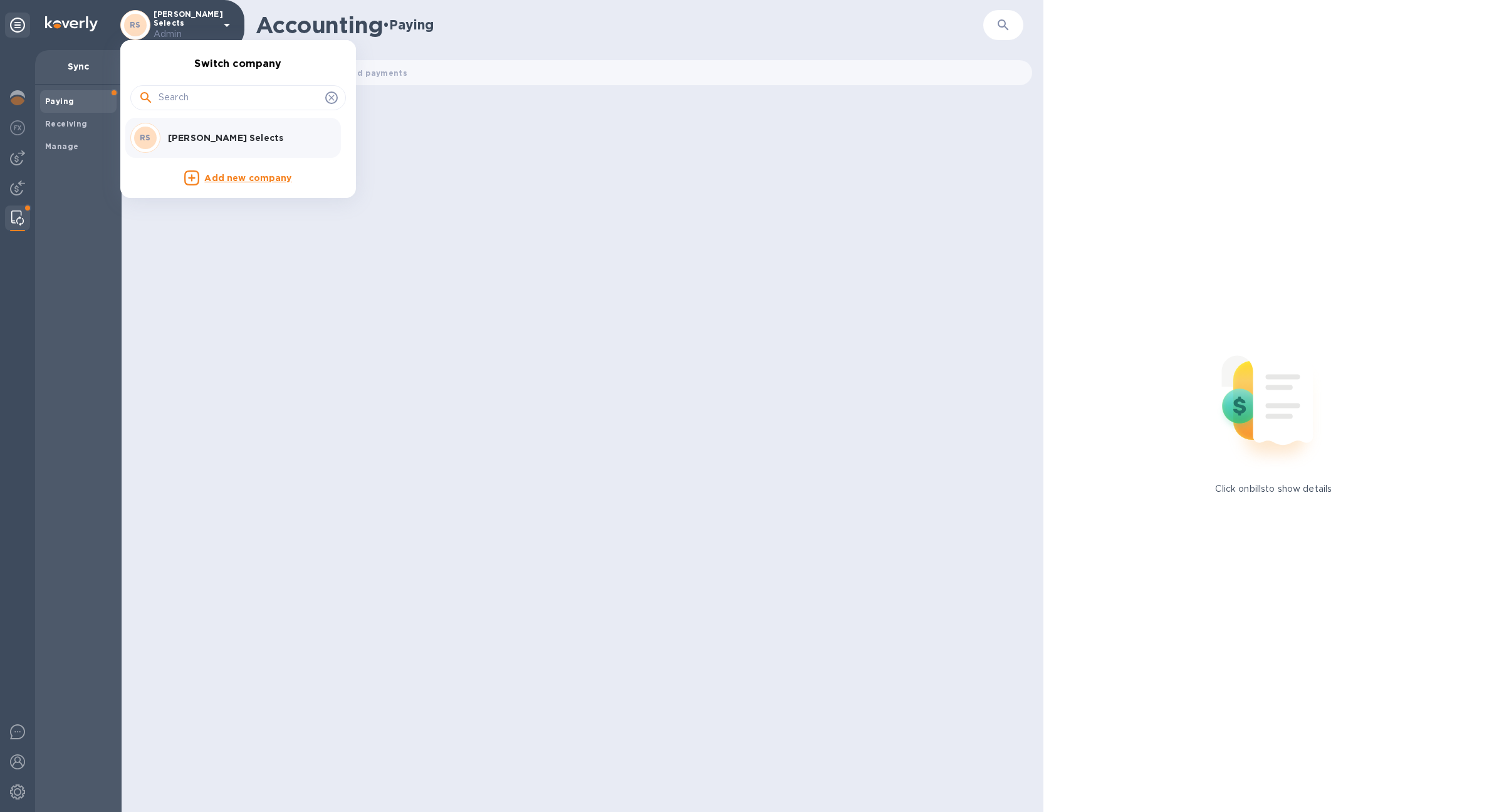
click at [232, 316] on div at bounding box center [752, 406] width 1504 height 812
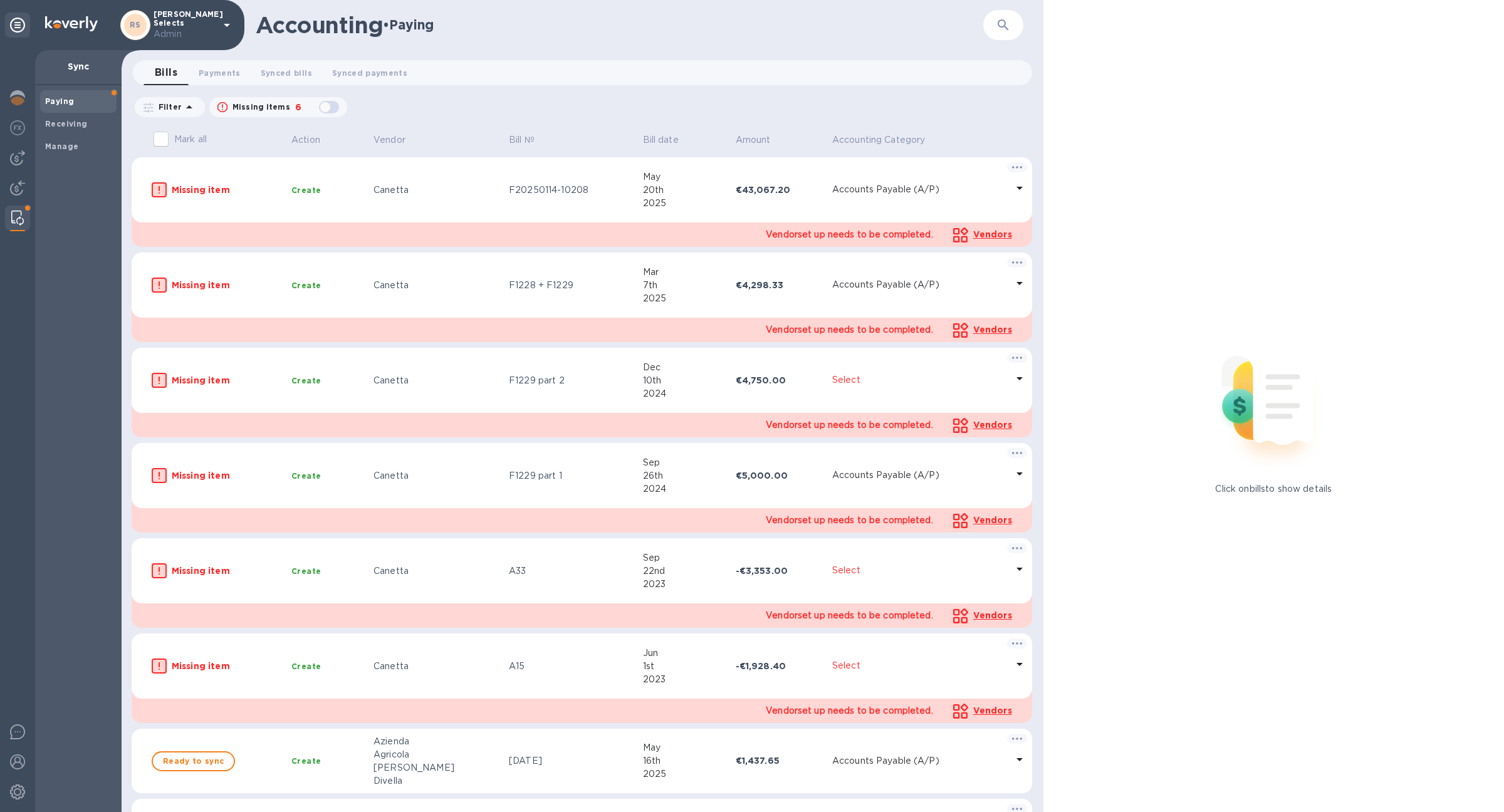
click at [208, 21] on p "Roni Selects Admin" at bounding box center [185, 26] width 63 height 31
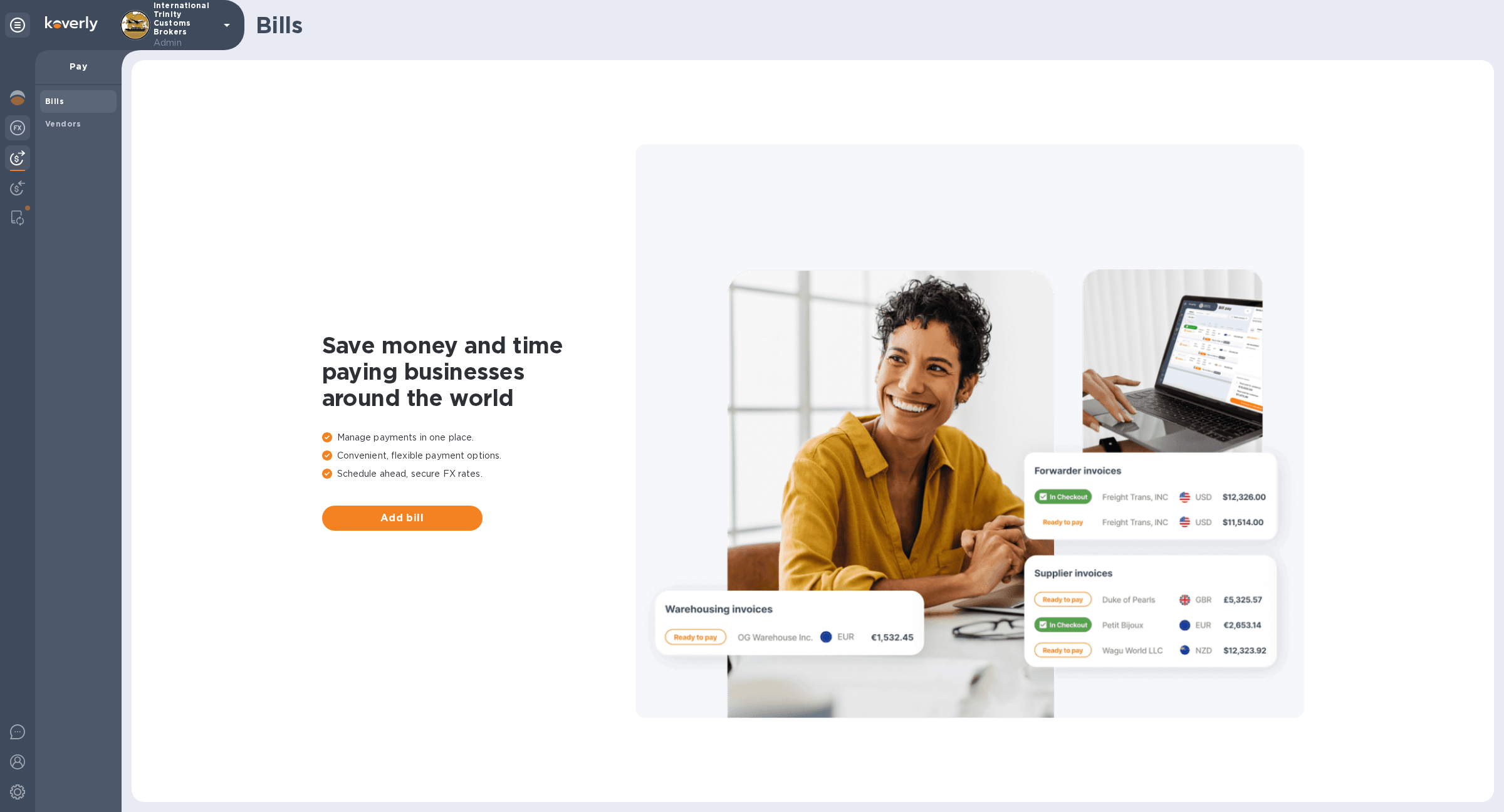
click at [13, 139] on div at bounding box center [17, 128] width 25 height 28
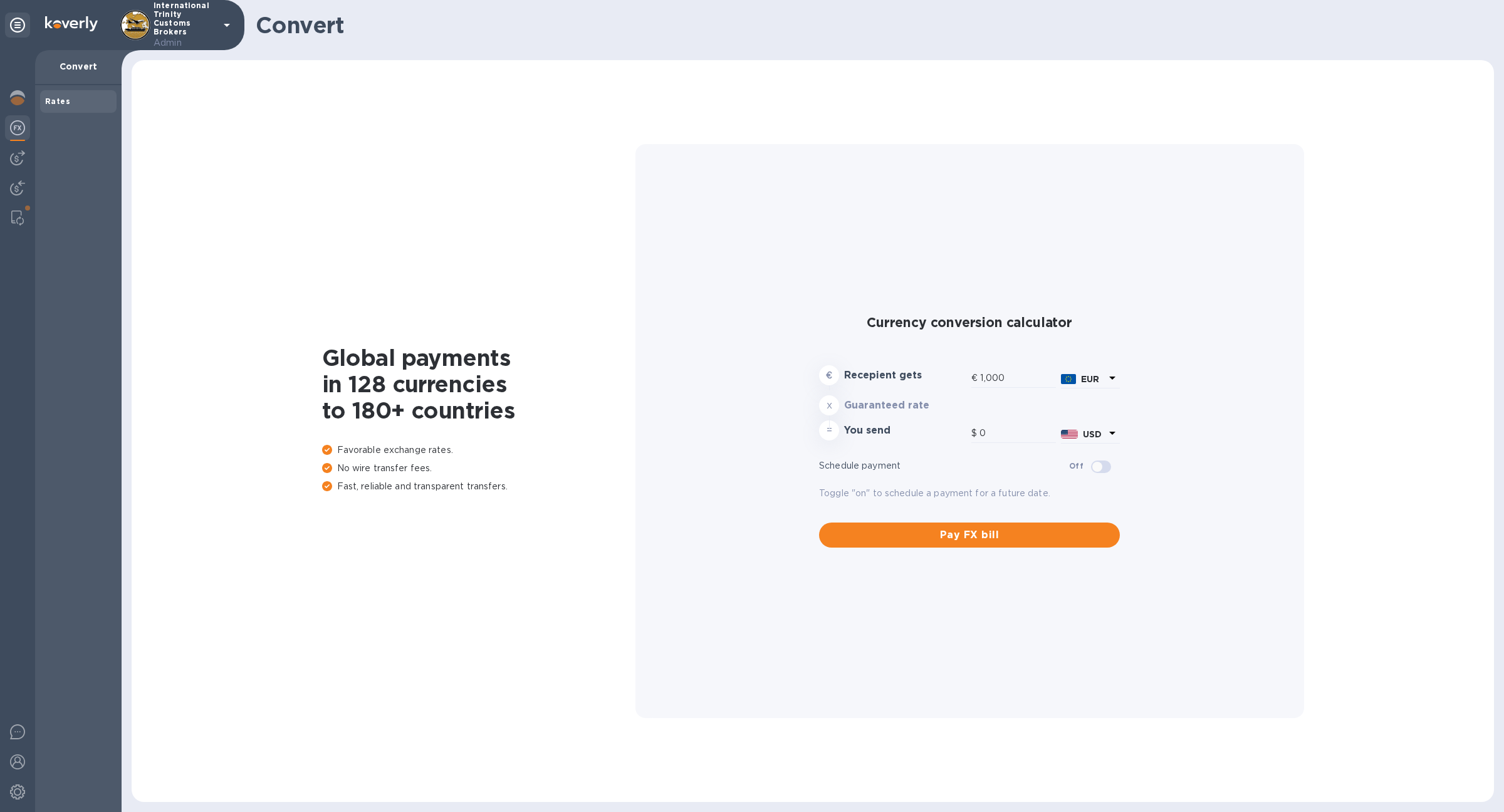
type input "1,177.67"
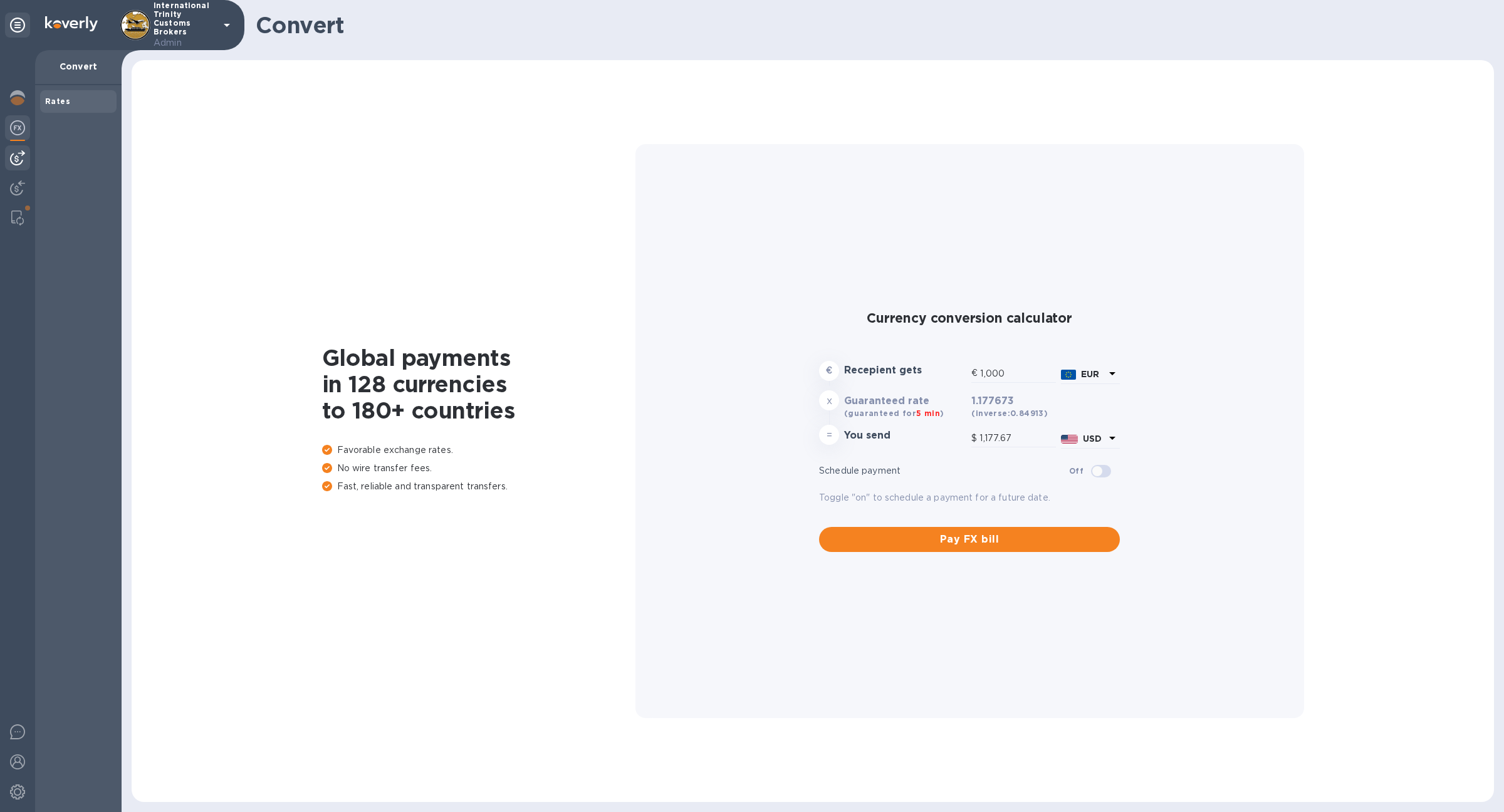
click at [13, 154] on img at bounding box center [17, 157] width 15 height 15
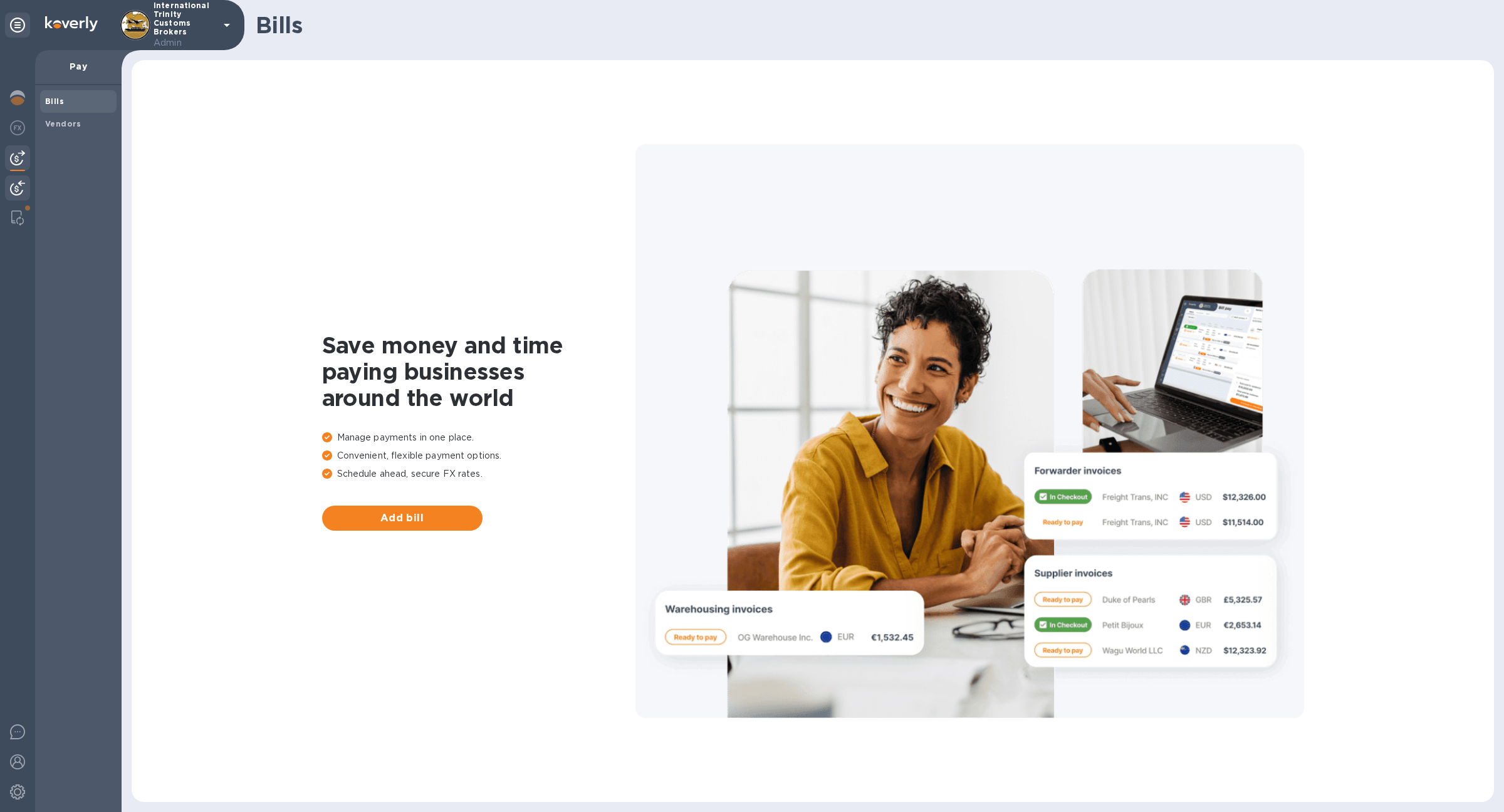
click at [14, 192] on img at bounding box center [17, 188] width 15 height 15
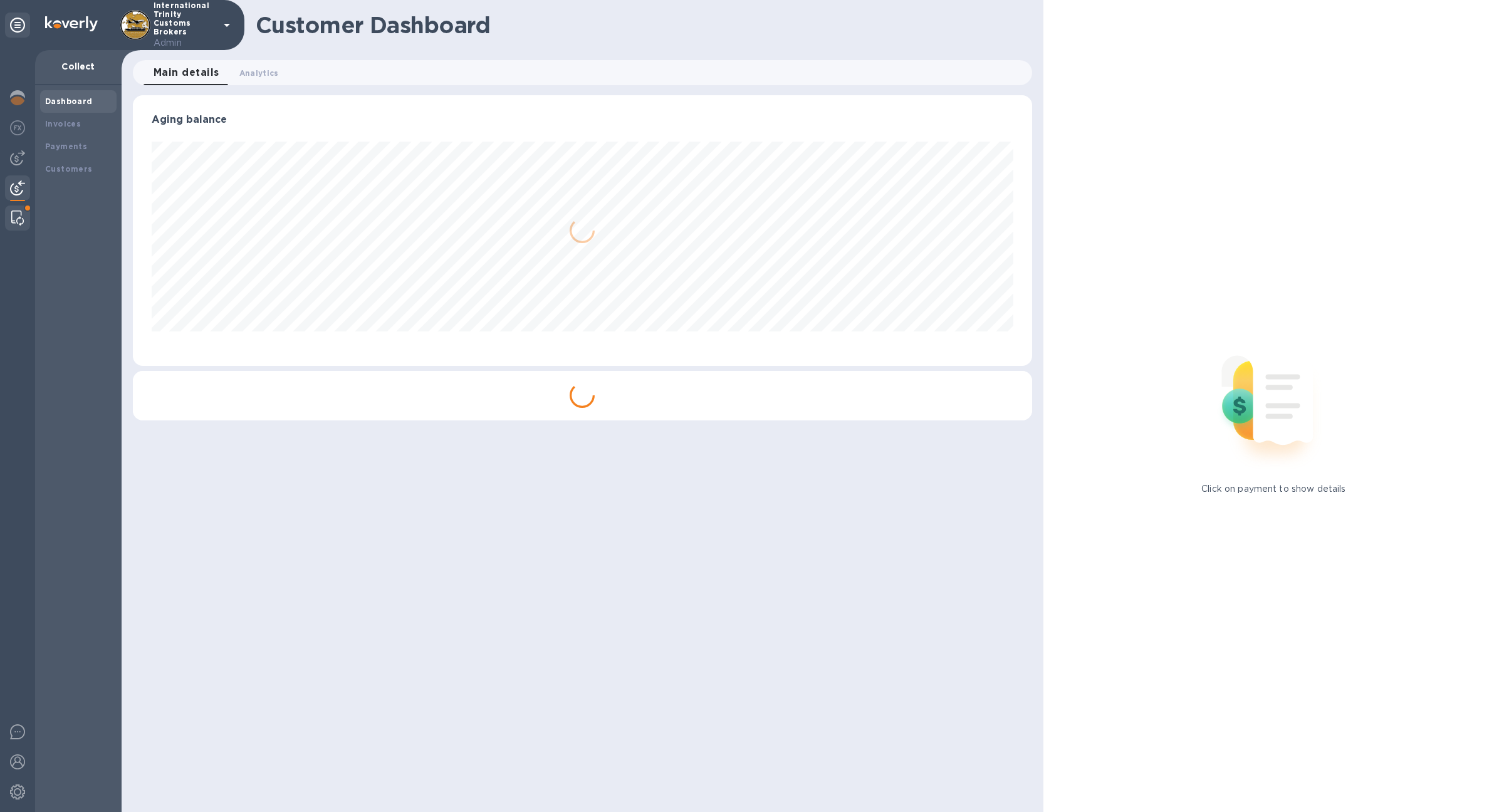
scroll to position [626162, 625860]
click at [14, 213] on img at bounding box center [18, 218] width 13 height 15
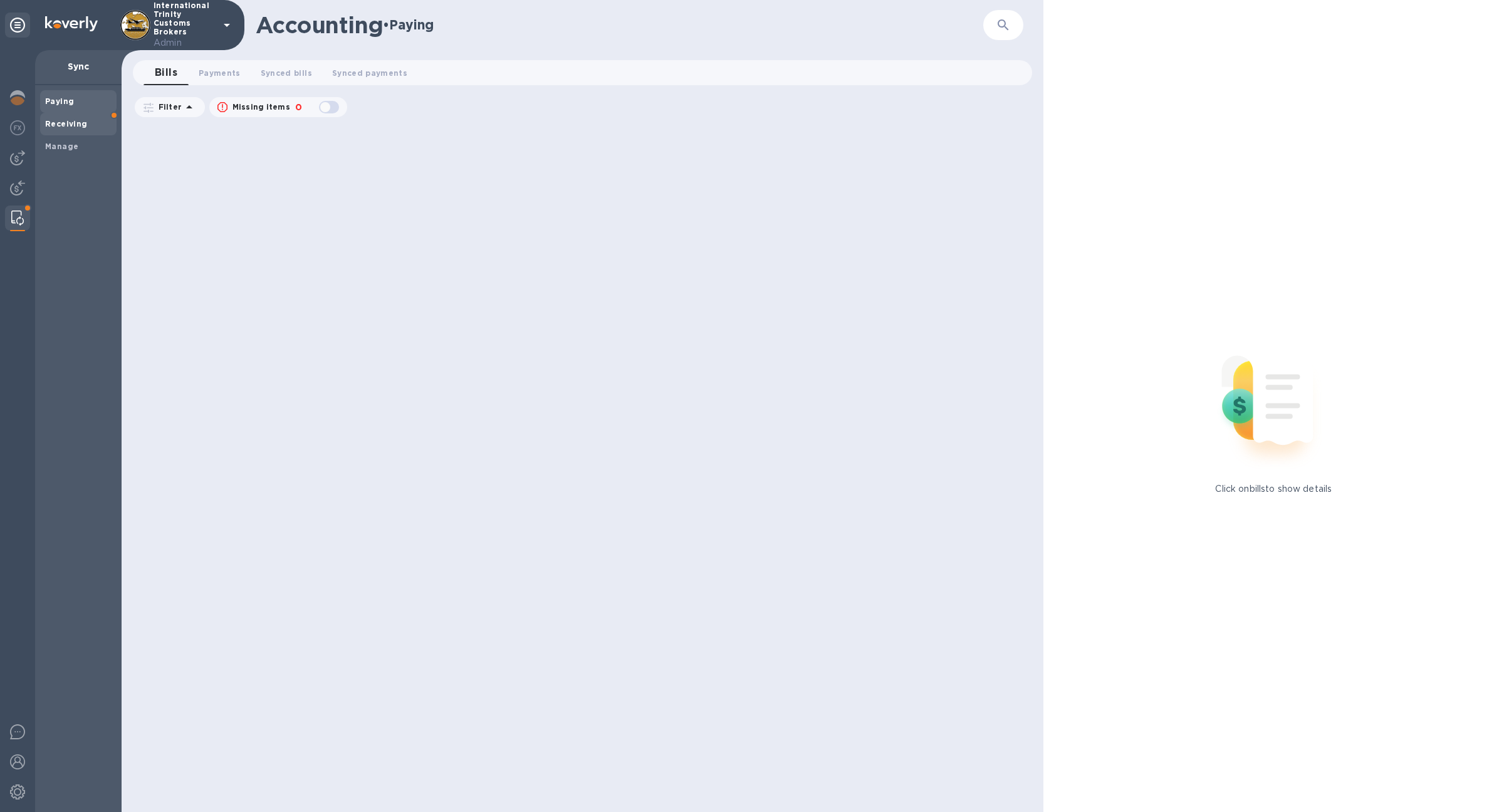
click at [91, 129] on span "Receiving" at bounding box center [78, 124] width 66 height 13
click at [90, 143] on span "Manage" at bounding box center [78, 146] width 66 height 13
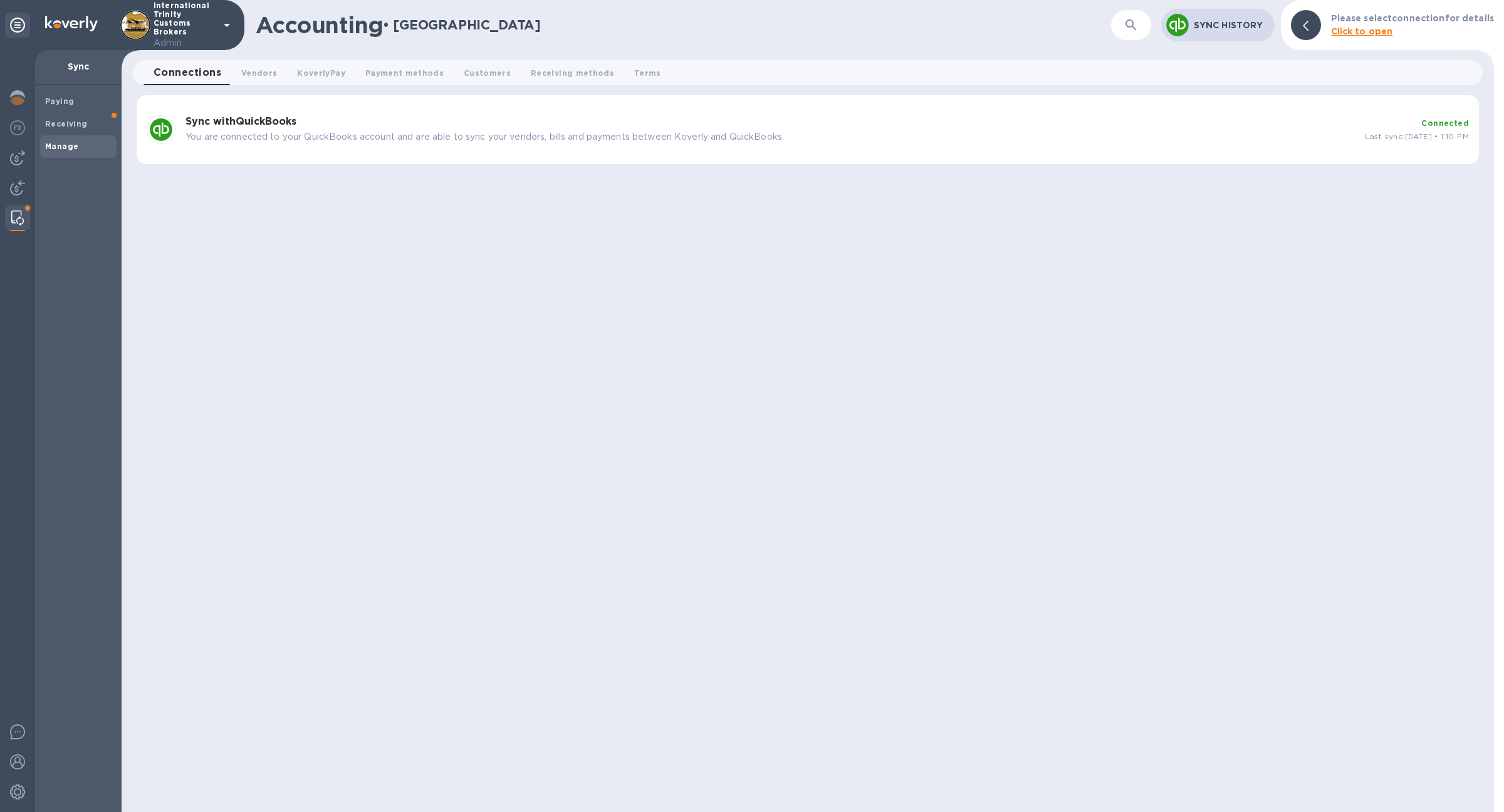
click at [349, 138] on p "You are connected to your QuickBooks account and are able to sync your vendors,…" at bounding box center [771, 137] width 1170 height 13
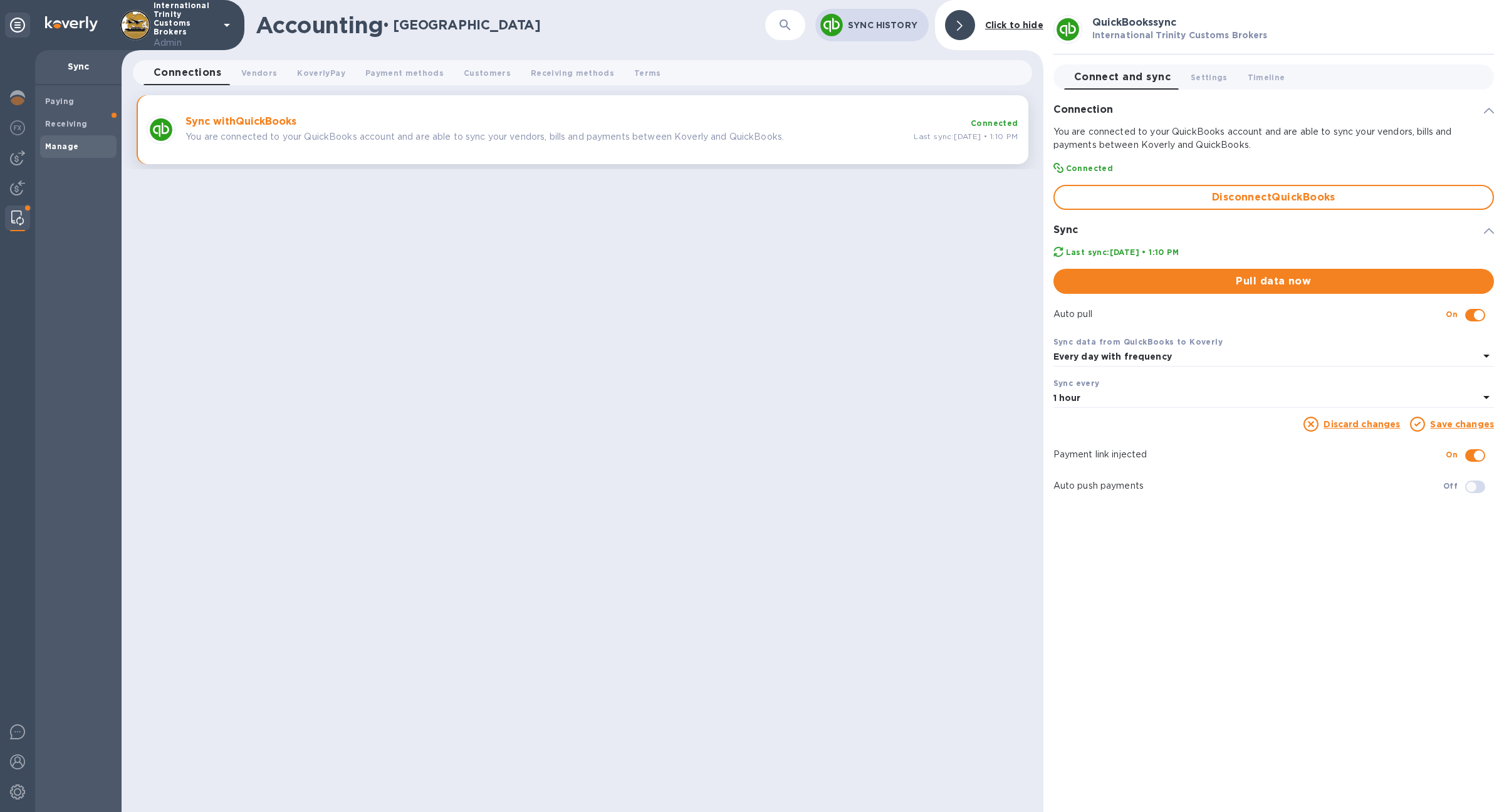
click at [1117, 396] on div "1 hour" at bounding box center [1266, 398] width 425 height 17
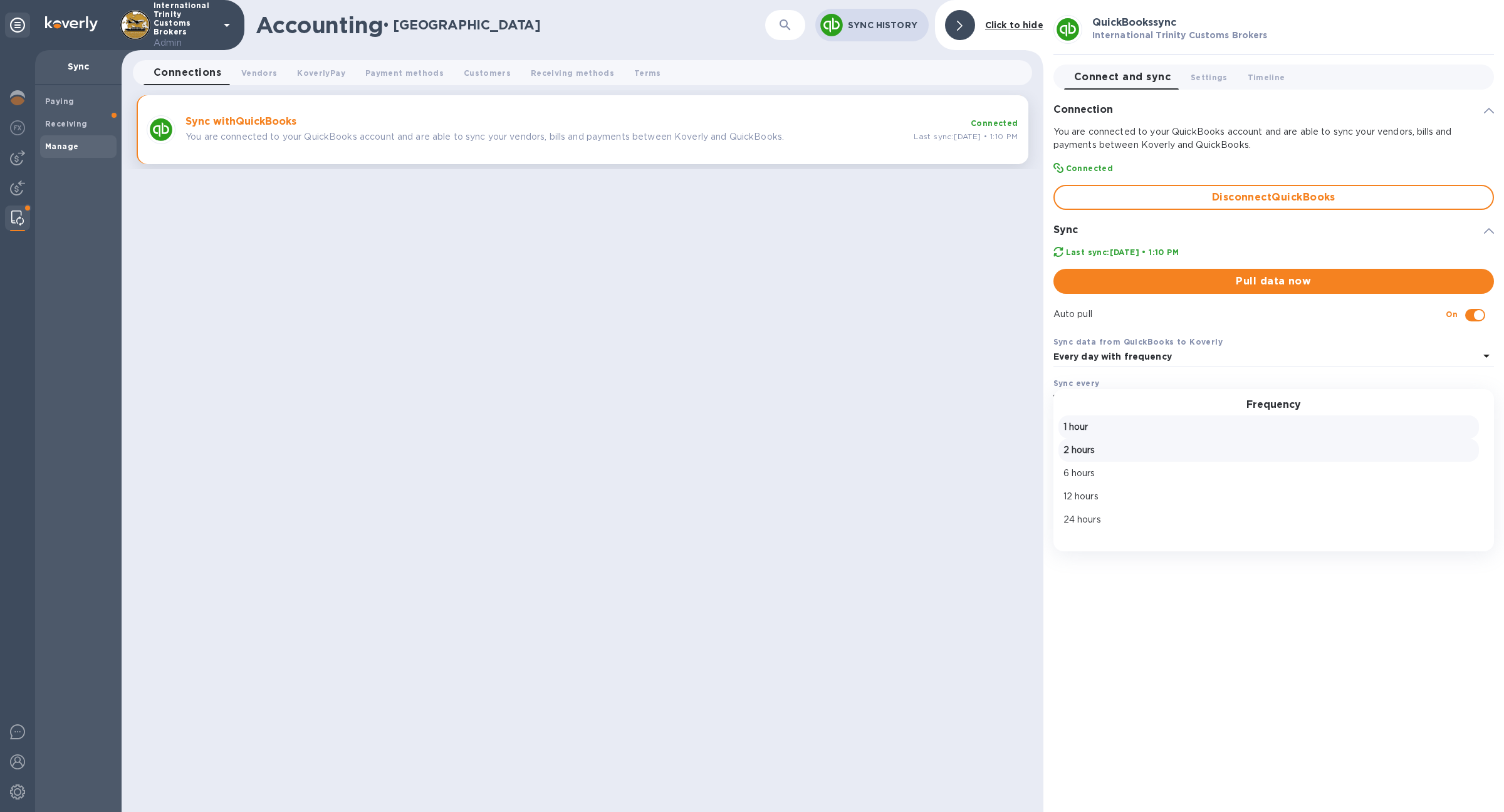
click at [1069, 446] on p "2 hours" at bounding box center [1269, 450] width 411 height 13
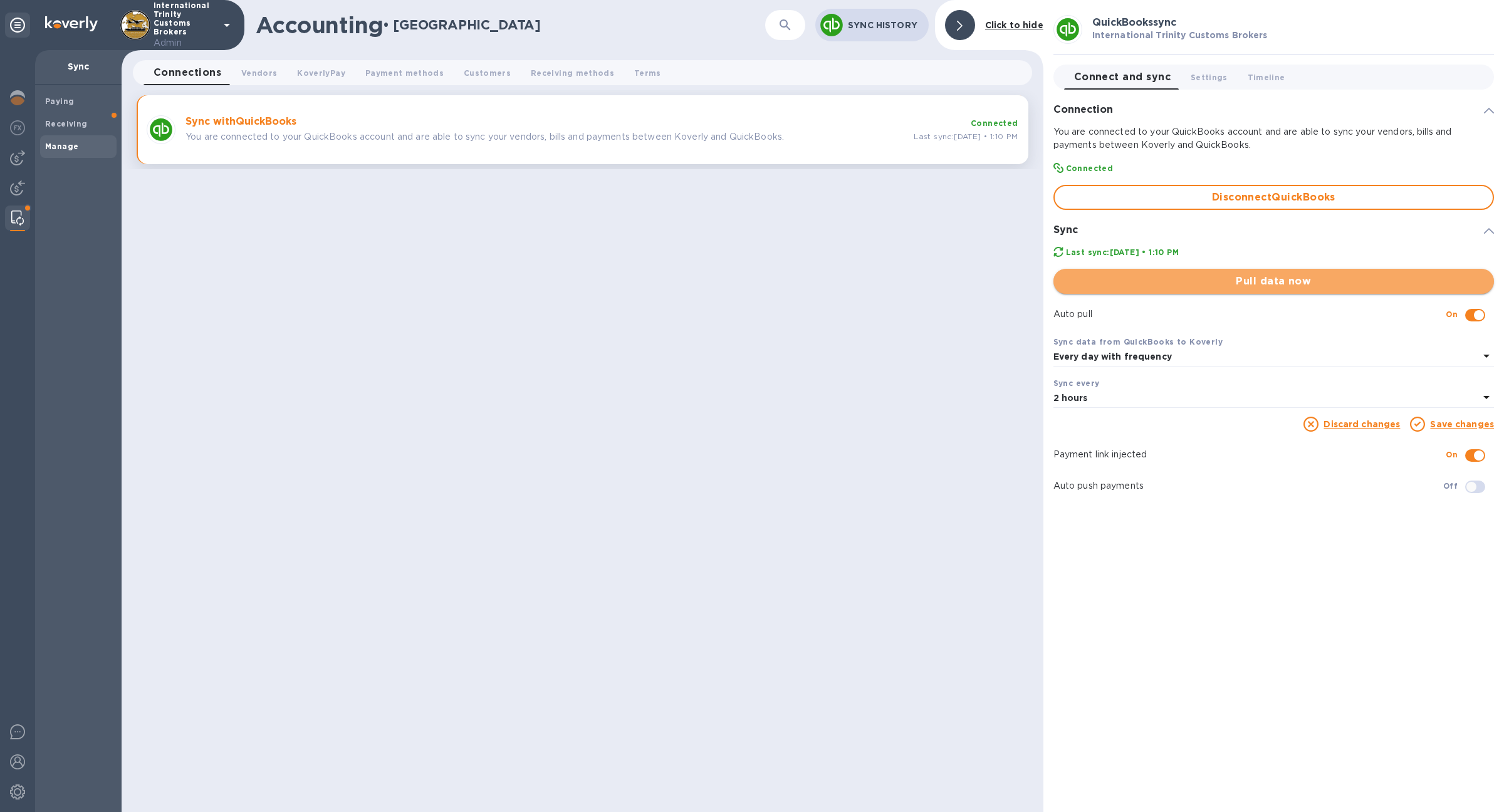
click at [1265, 288] on span "Pull data now" at bounding box center [1274, 281] width 420 height 15
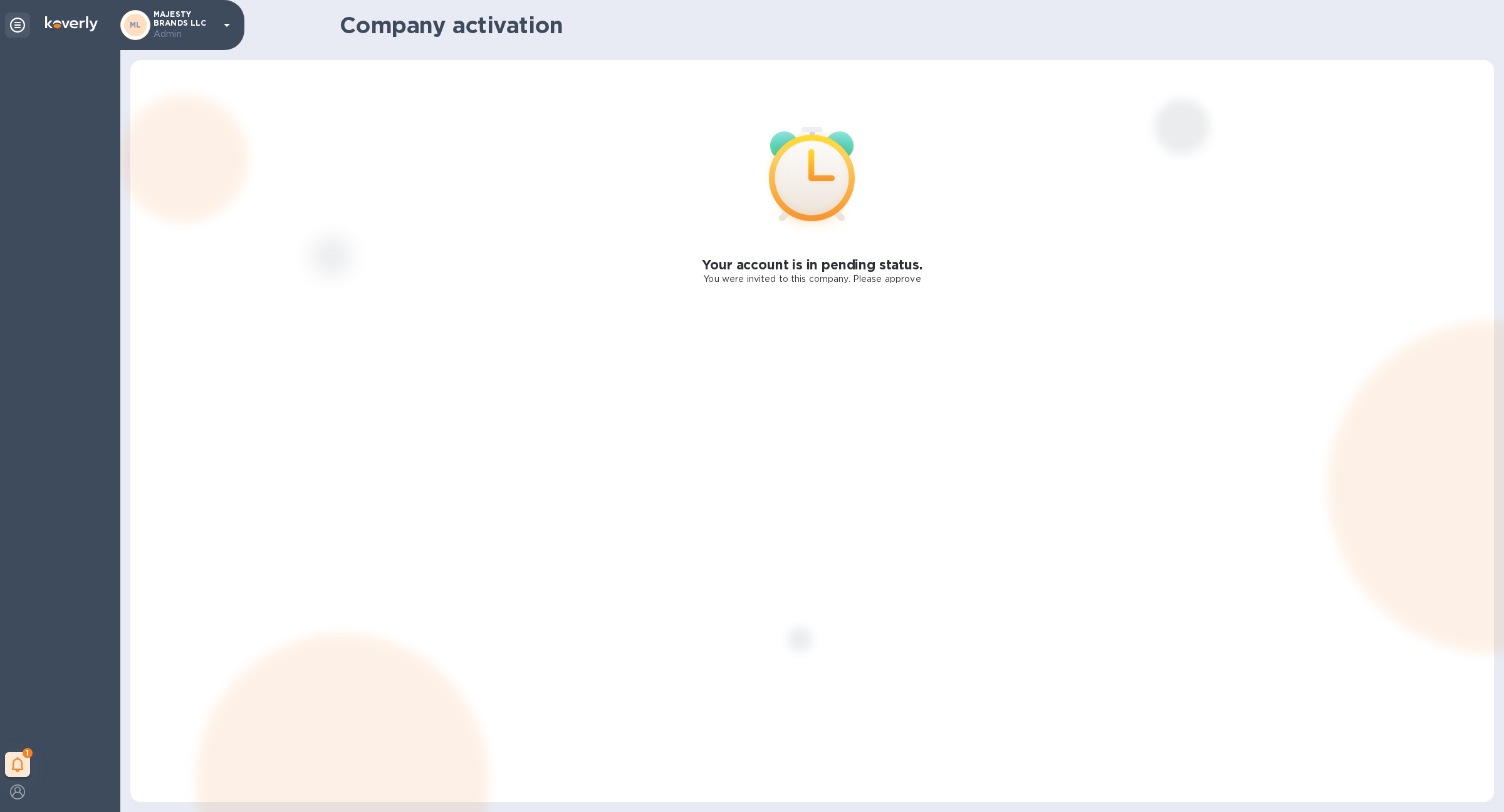
click at [219, 30] on icon at bounding box center [226, 24] width 15 height 15
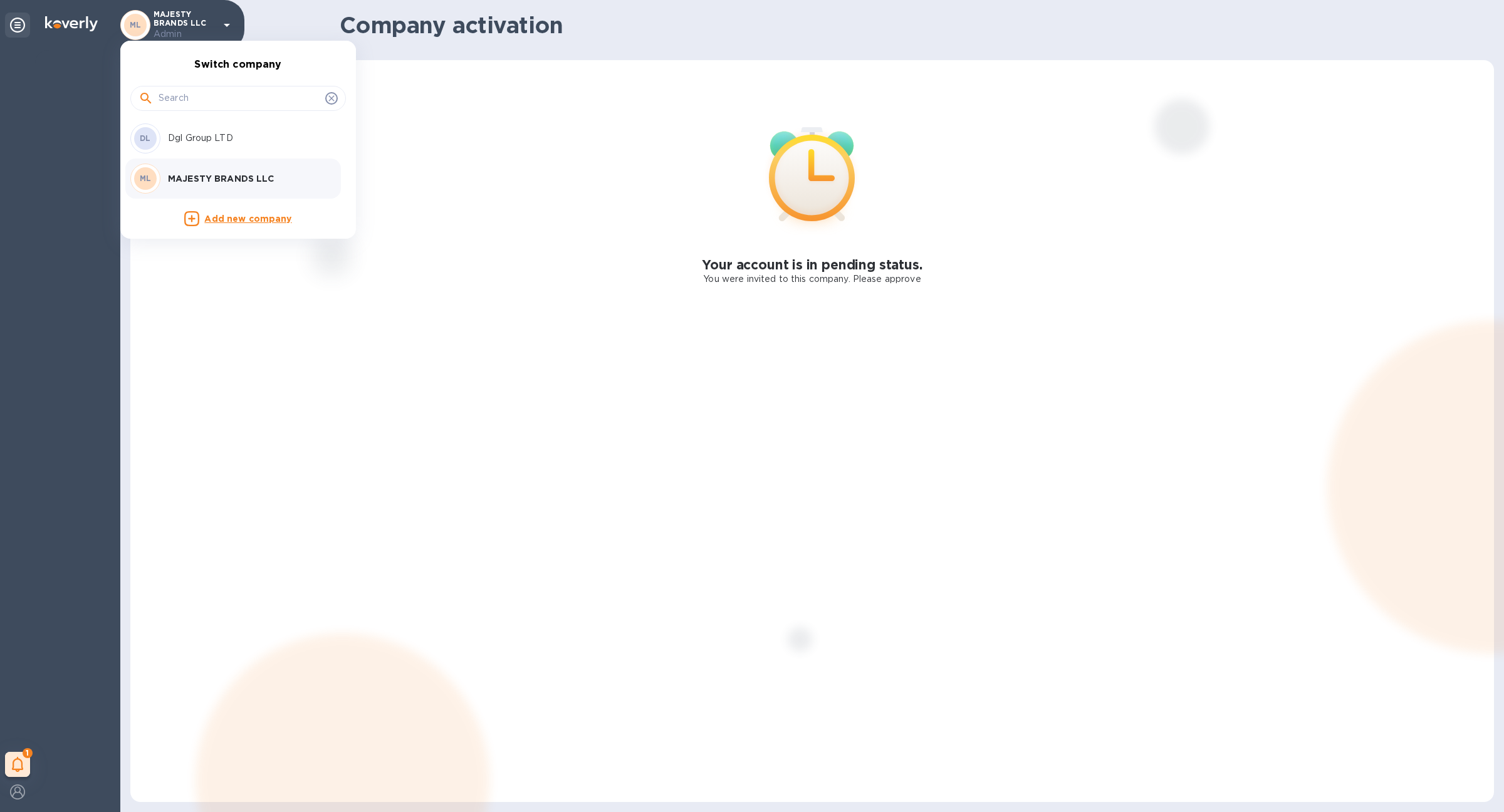
click at [237, 143] on p "Dgl Group LTD" at bounding box center [247, 138] width 158 height 13
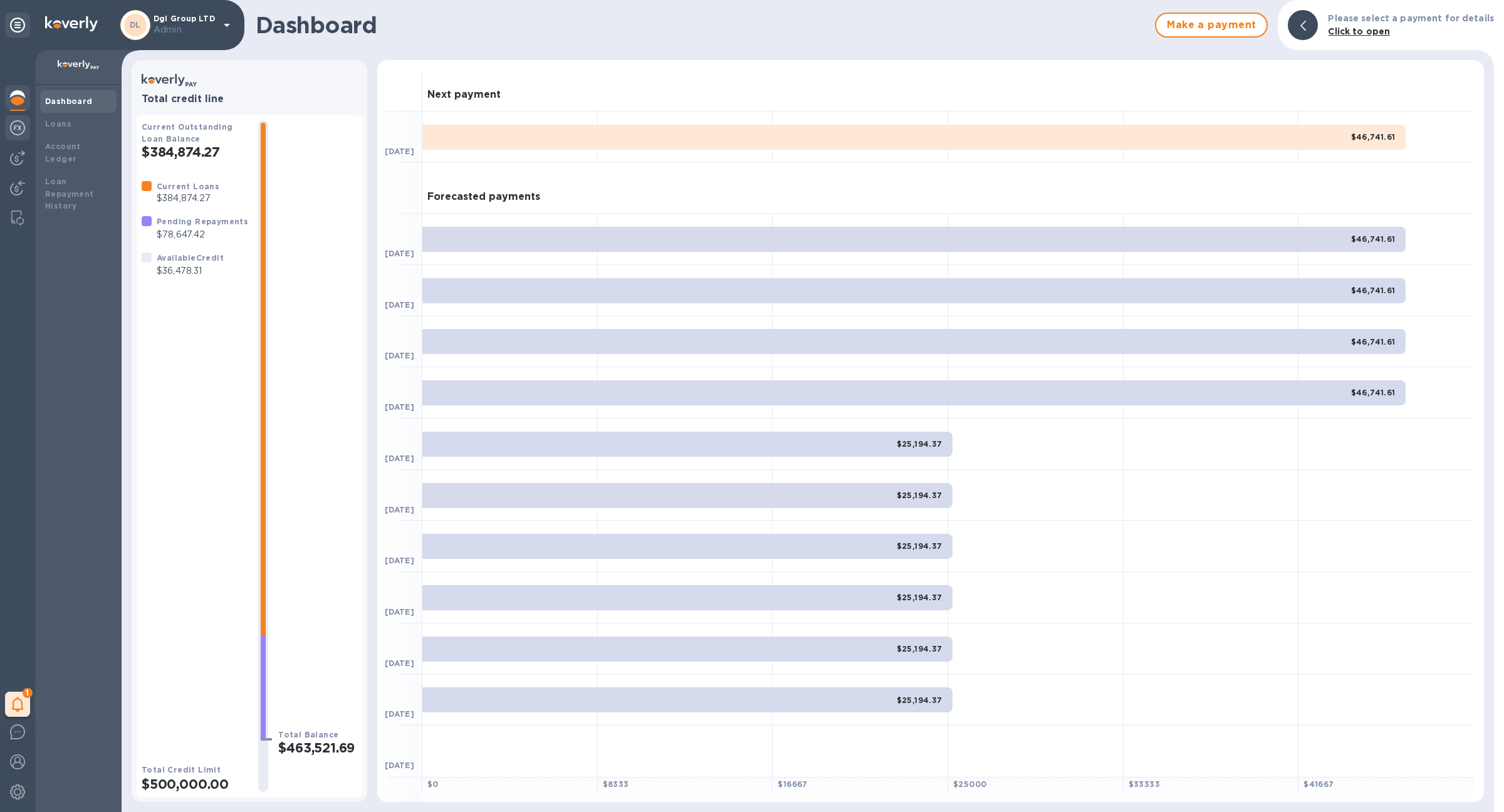
click at [28, 134] on div at bounding box center [17, 128] width 25 height 28
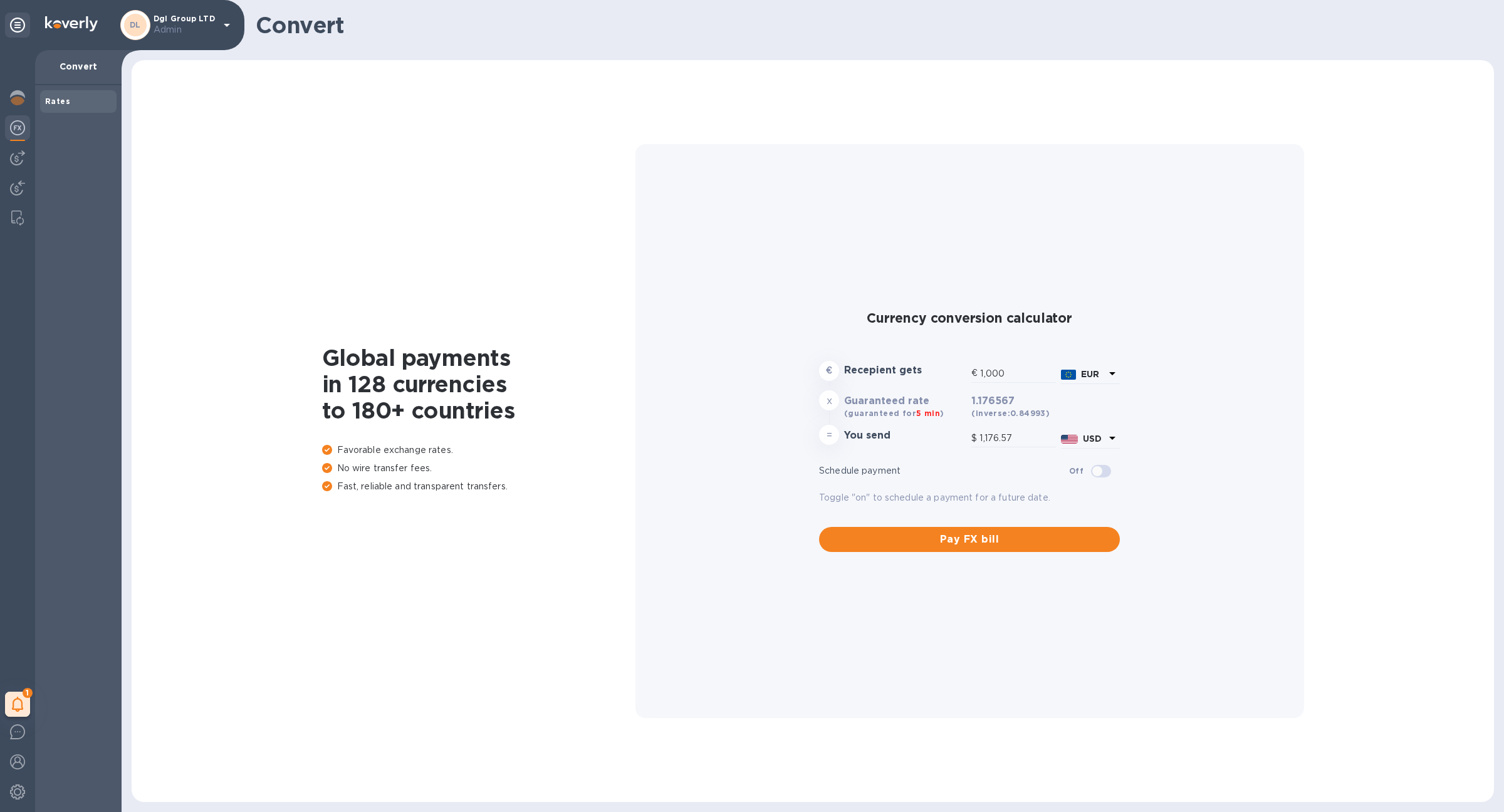
click at [32, 164] on div "1 My tasks" at bounding box center [17, 431] width 35 height 762
click at [21, 163] on img at bounding box center [17, 157] width 15 height 15
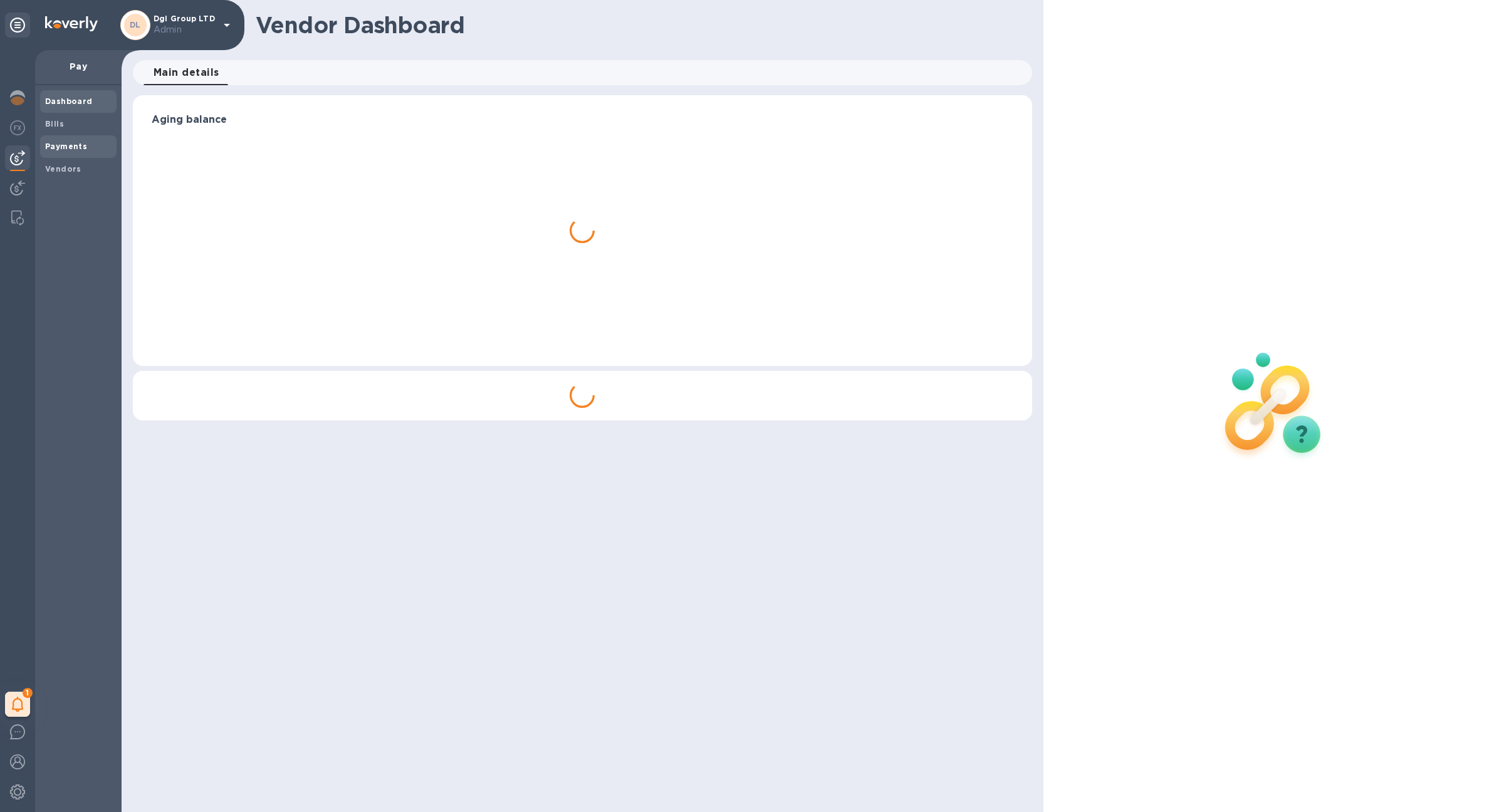
click at [65, 150] on b "Payments" at bounding box center [66, 146] width 42 height 10
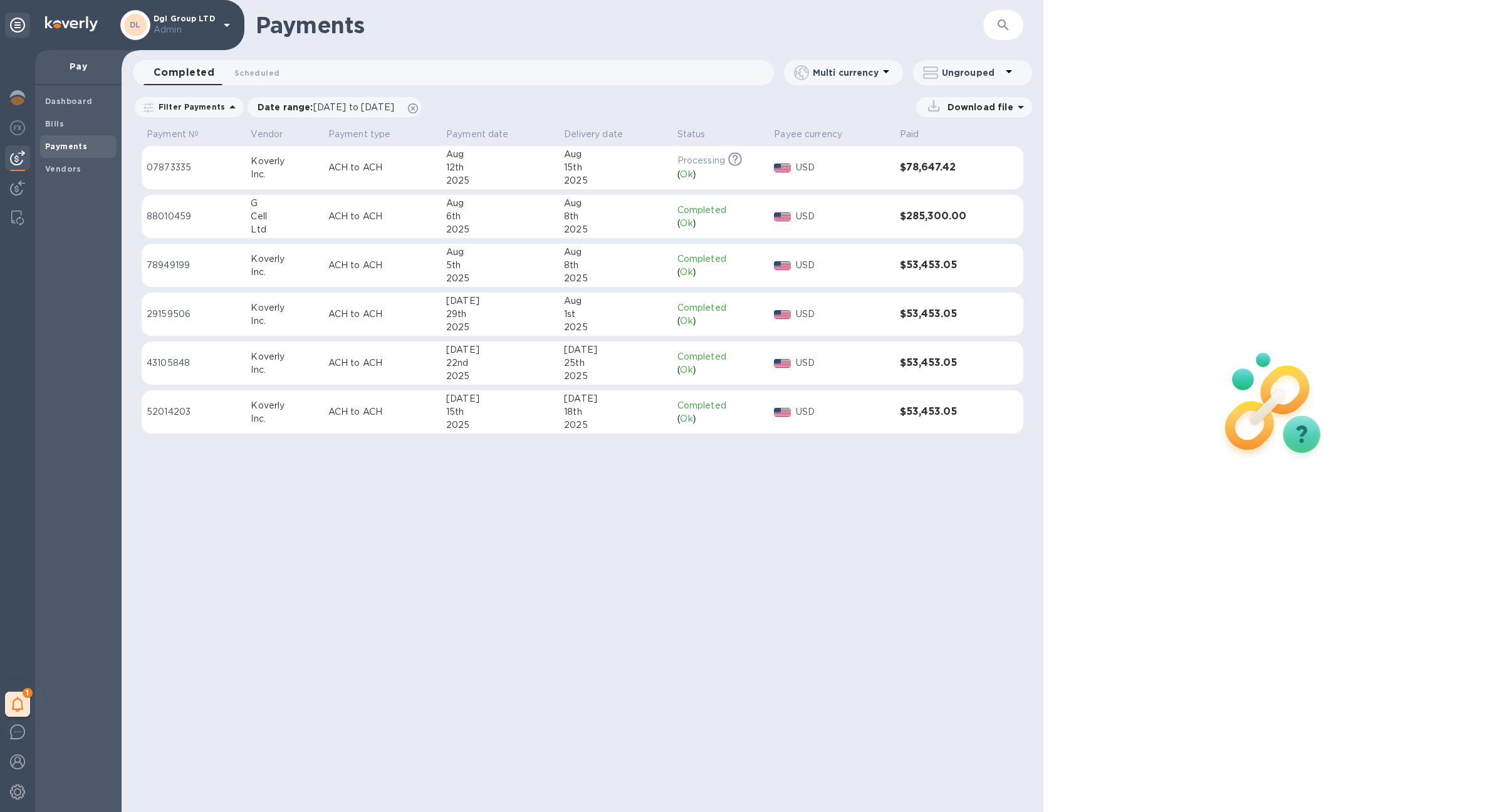
click at [200, 18] on p "Dgl Group LTD Admin" at bounding box center [185, 25] width 63 height 22
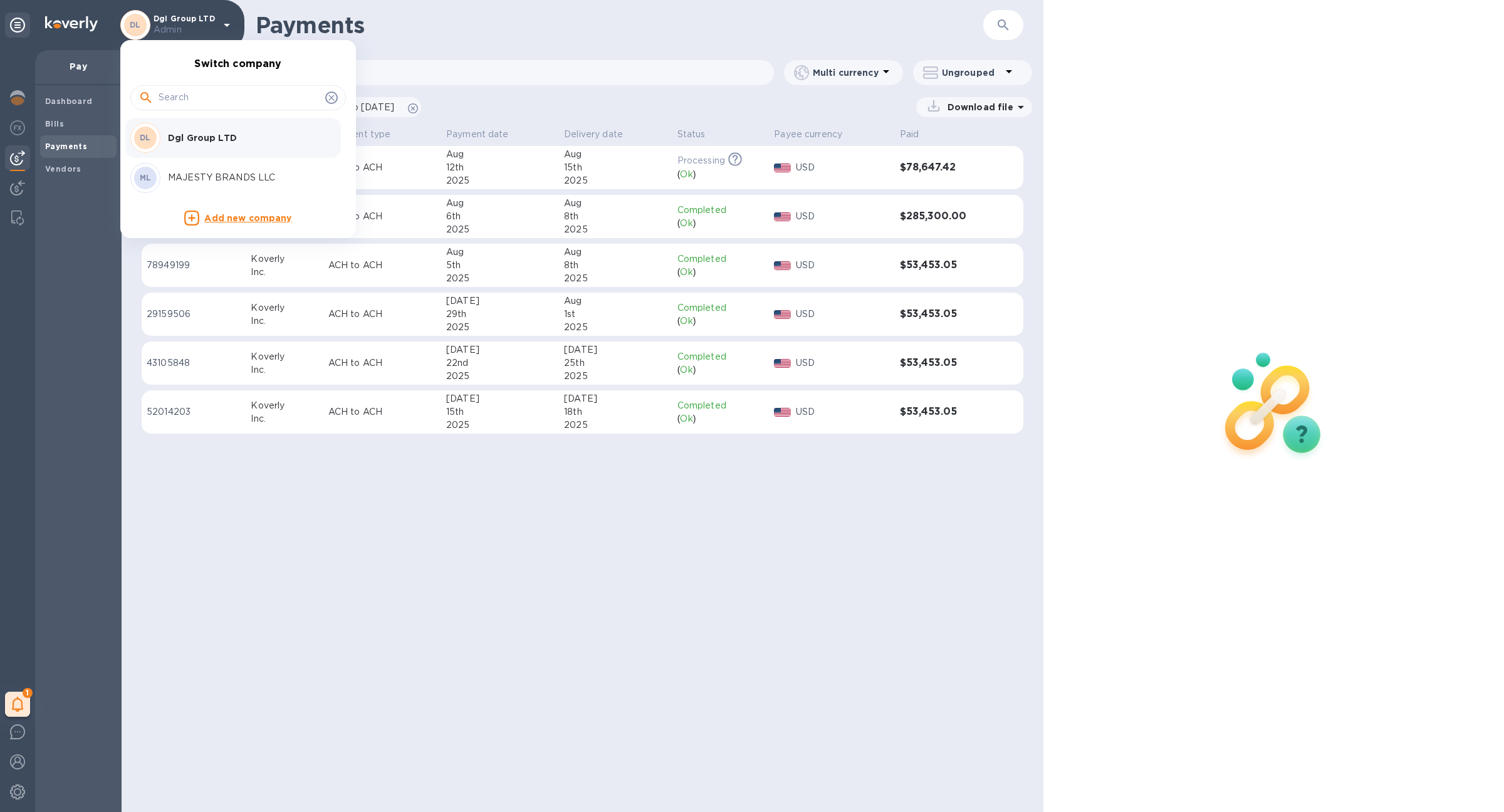
click at [204, 134] on p "Dgl Group LTD" at bounding box center [247, 138] width 158 height 13
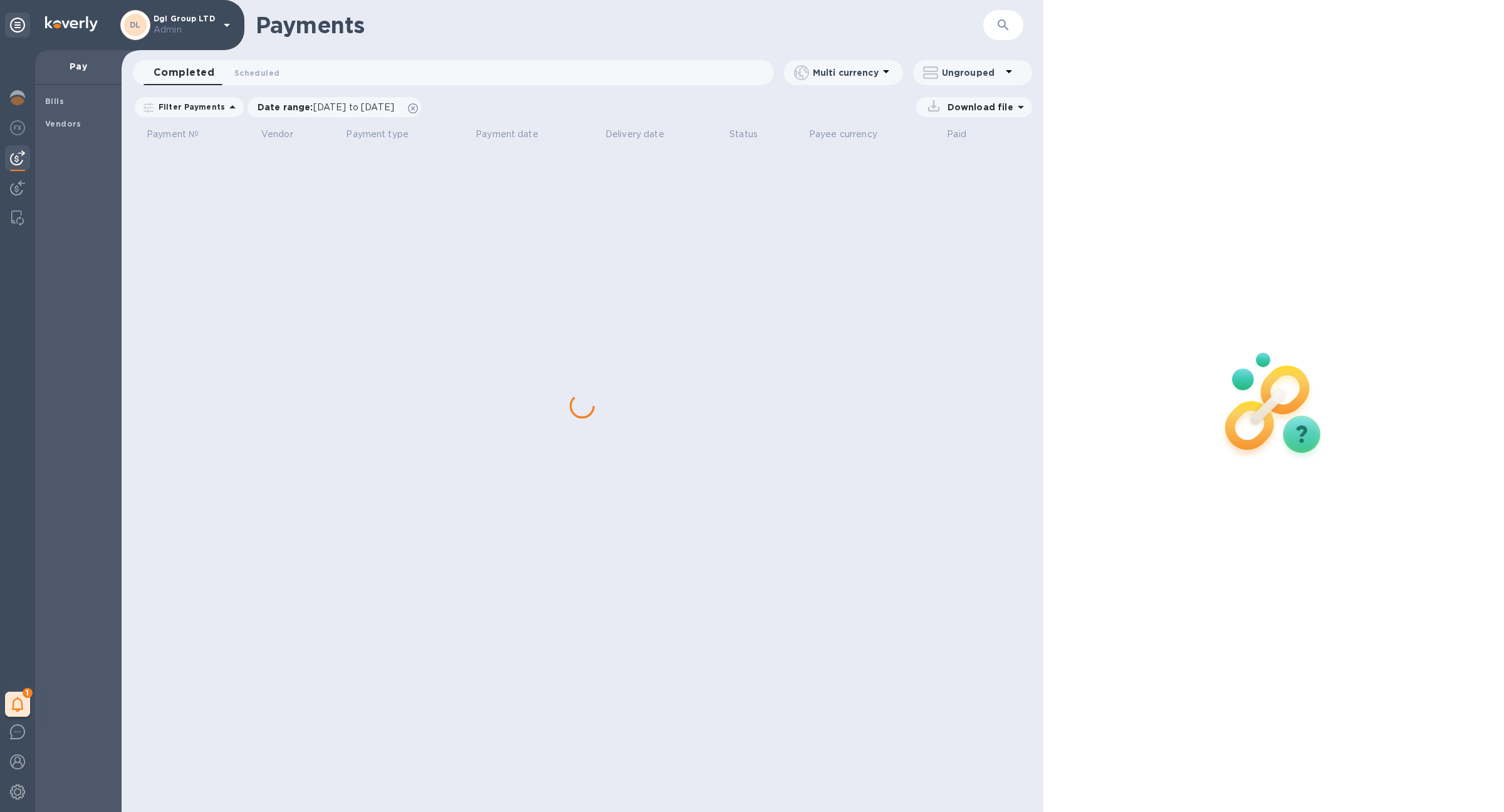
click at [186, 23] on p "Admin" at bounding box center [185, 30] width 63 height 13
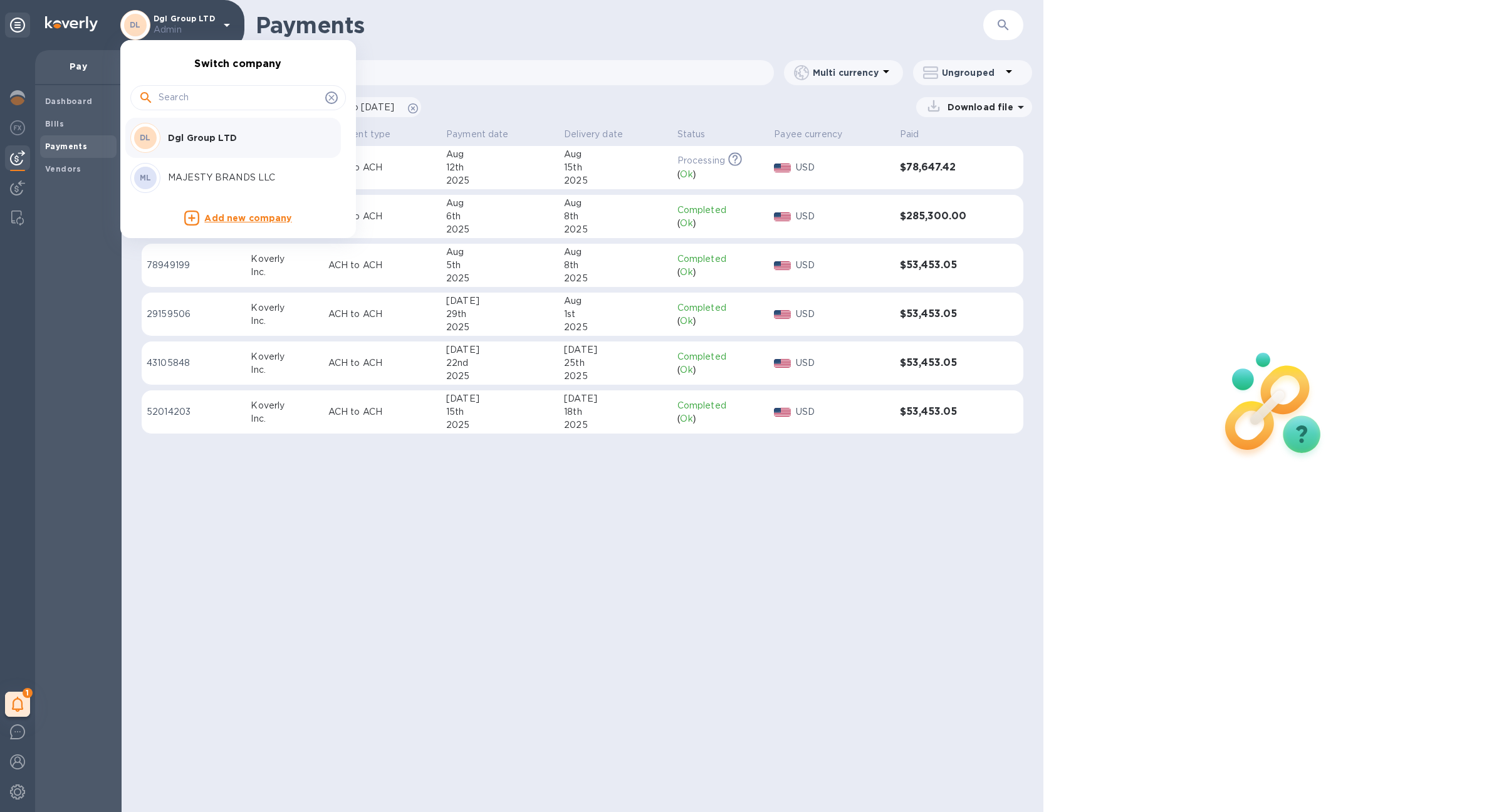
click at [203, 172] on p "MAJESTY BRANDS LLC" at bounding box center [247, 177] width 158 height 13
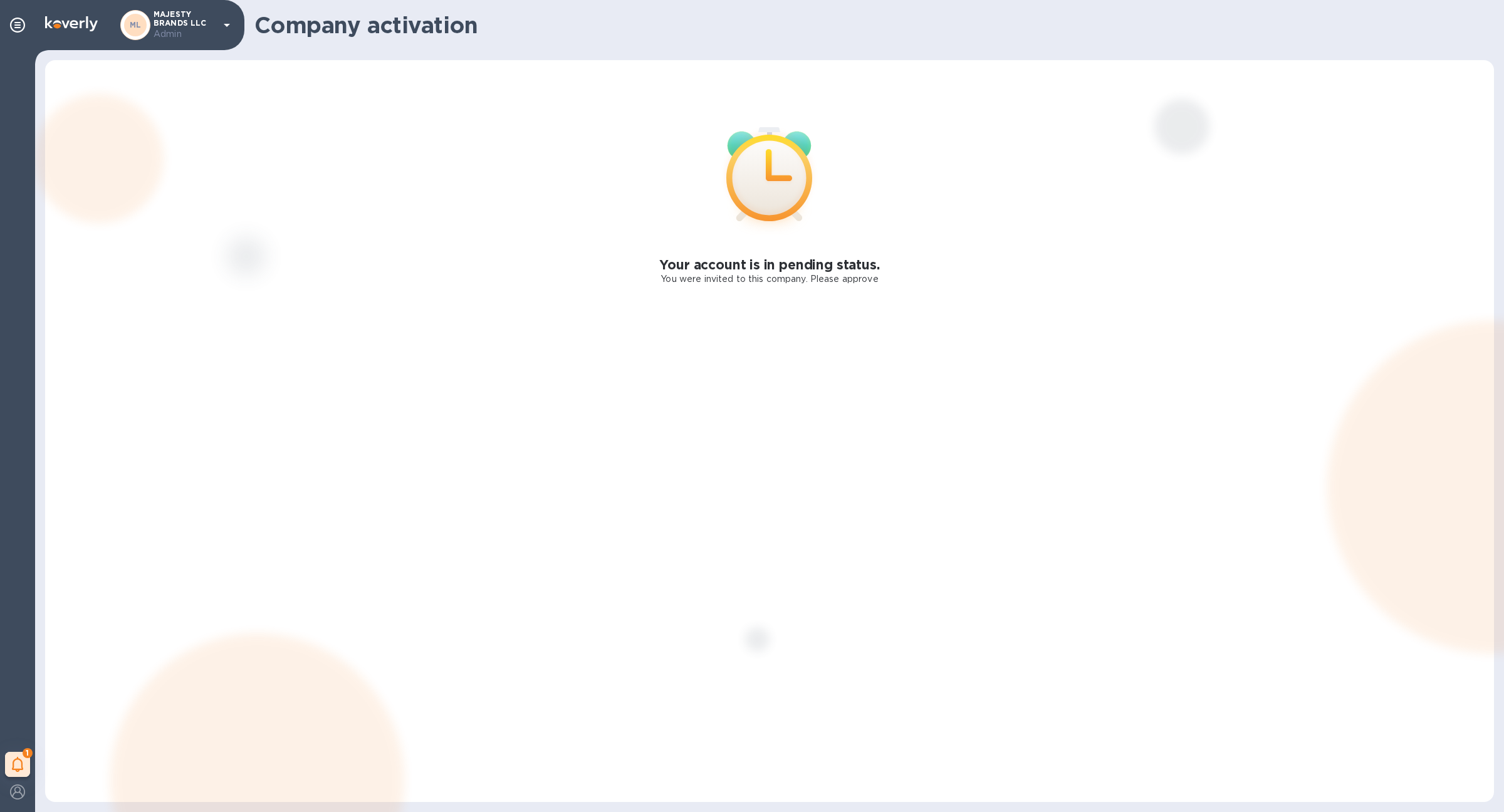
click at [222, 36] on div "ML MAJESTY BRANDS LLC Admin" at bounding box center [177, 26] width 114 height 31
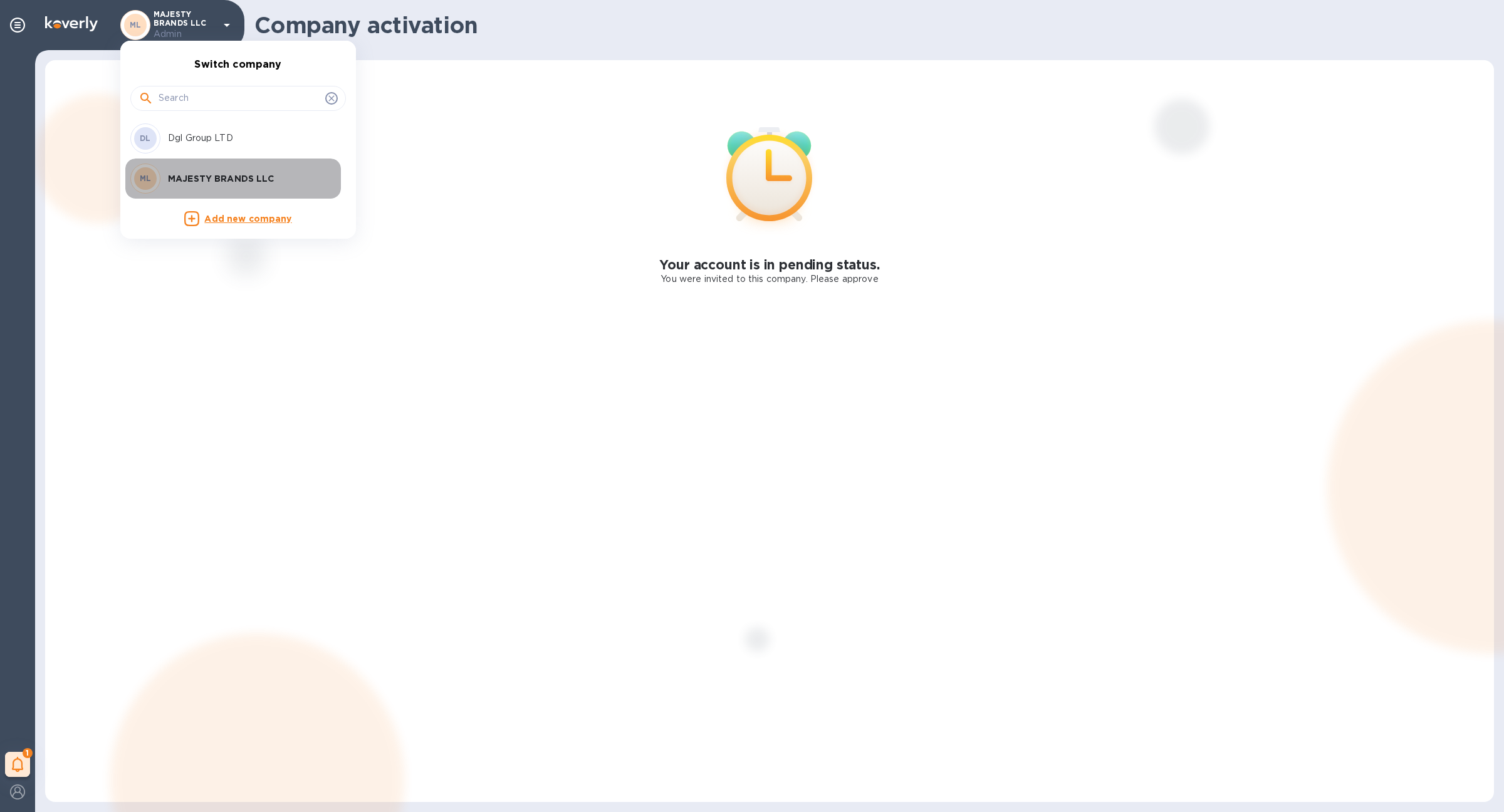
click at [237, 182] on p "MAJESTY BRANDS LLC" at bounding box center [247, 179] width 158 height 13
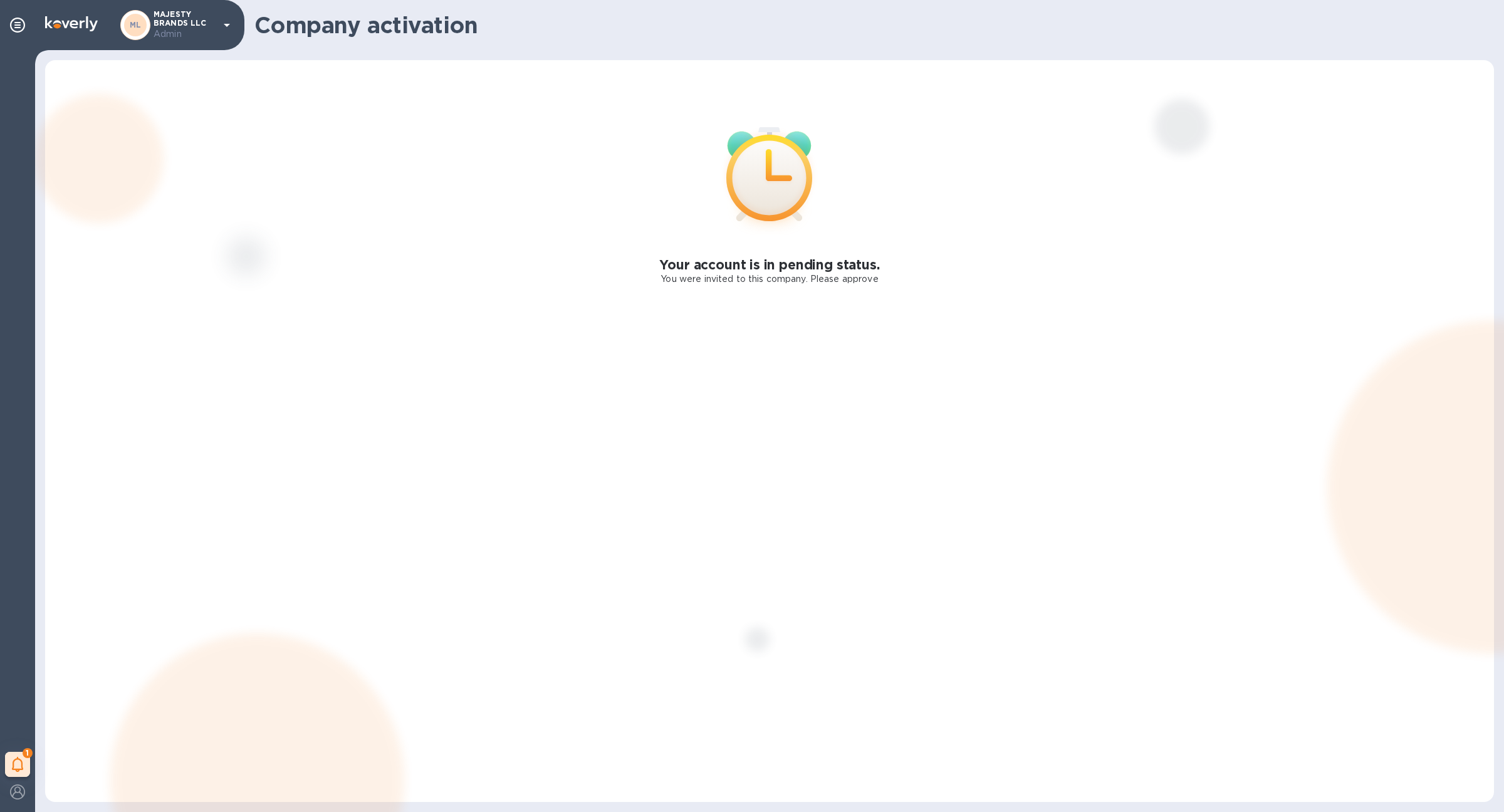
click at [726, 28] on h1 "Company activation" at bounding box center [869, 25] width 1230 height 26
click at [759, 244] on icon at bounding box center [769, 173] width 165 height 165
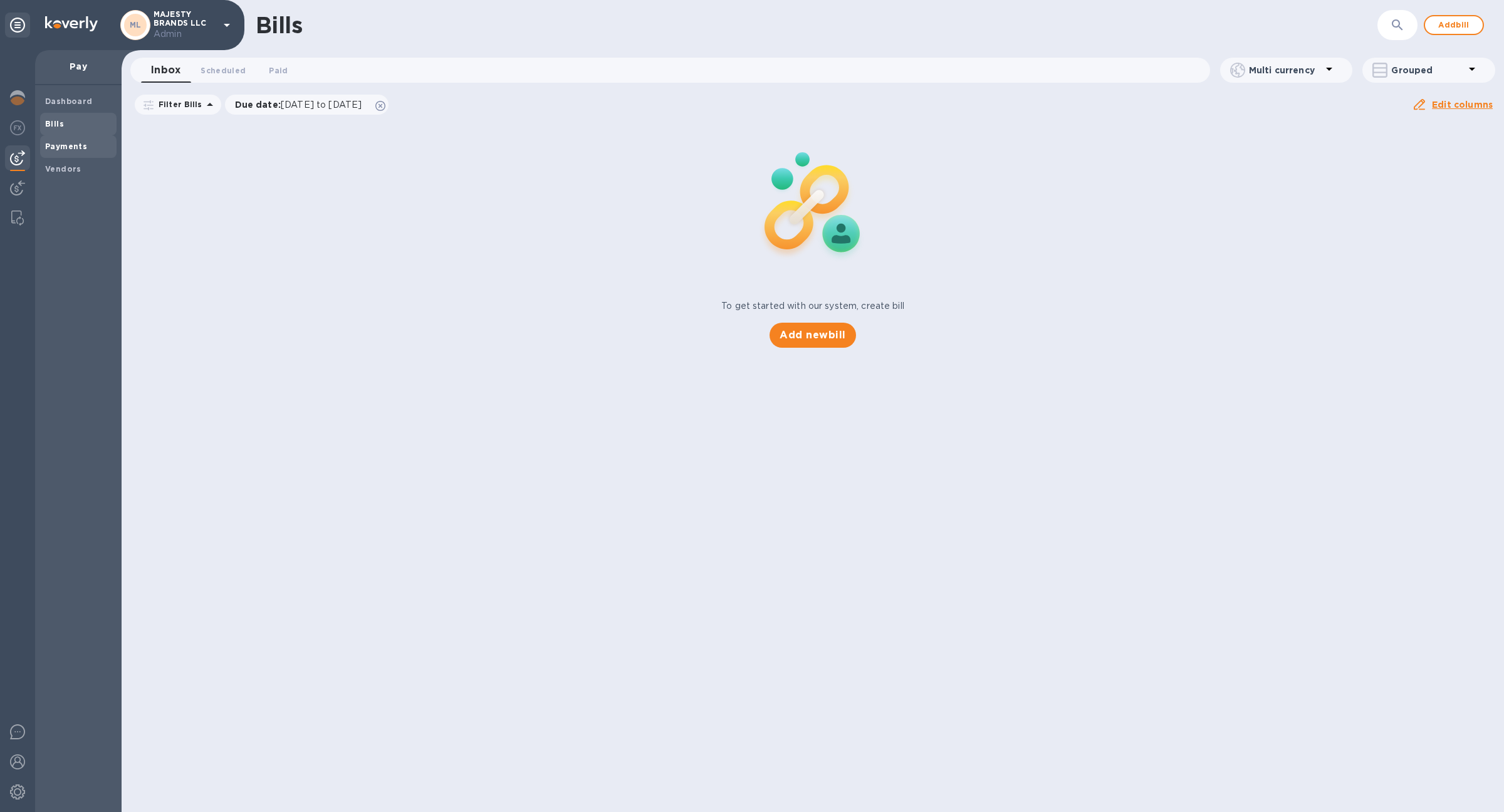
click at [74, 140] on span "Payments" at bounding box center [66, 146] width 42 height 13
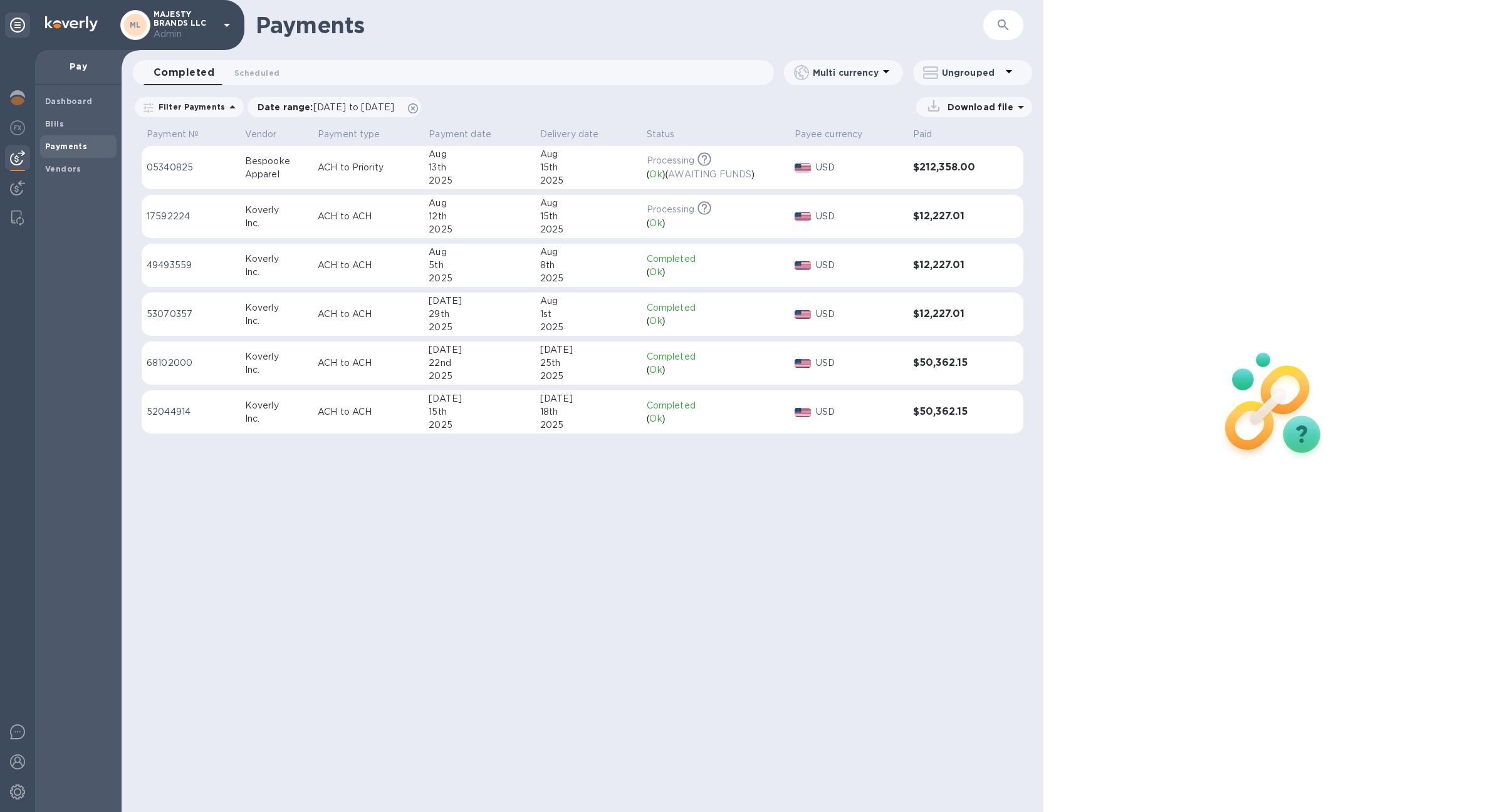
click at [884, 177] on td "USD" at bounding box center [849, 168] width 118 height 44
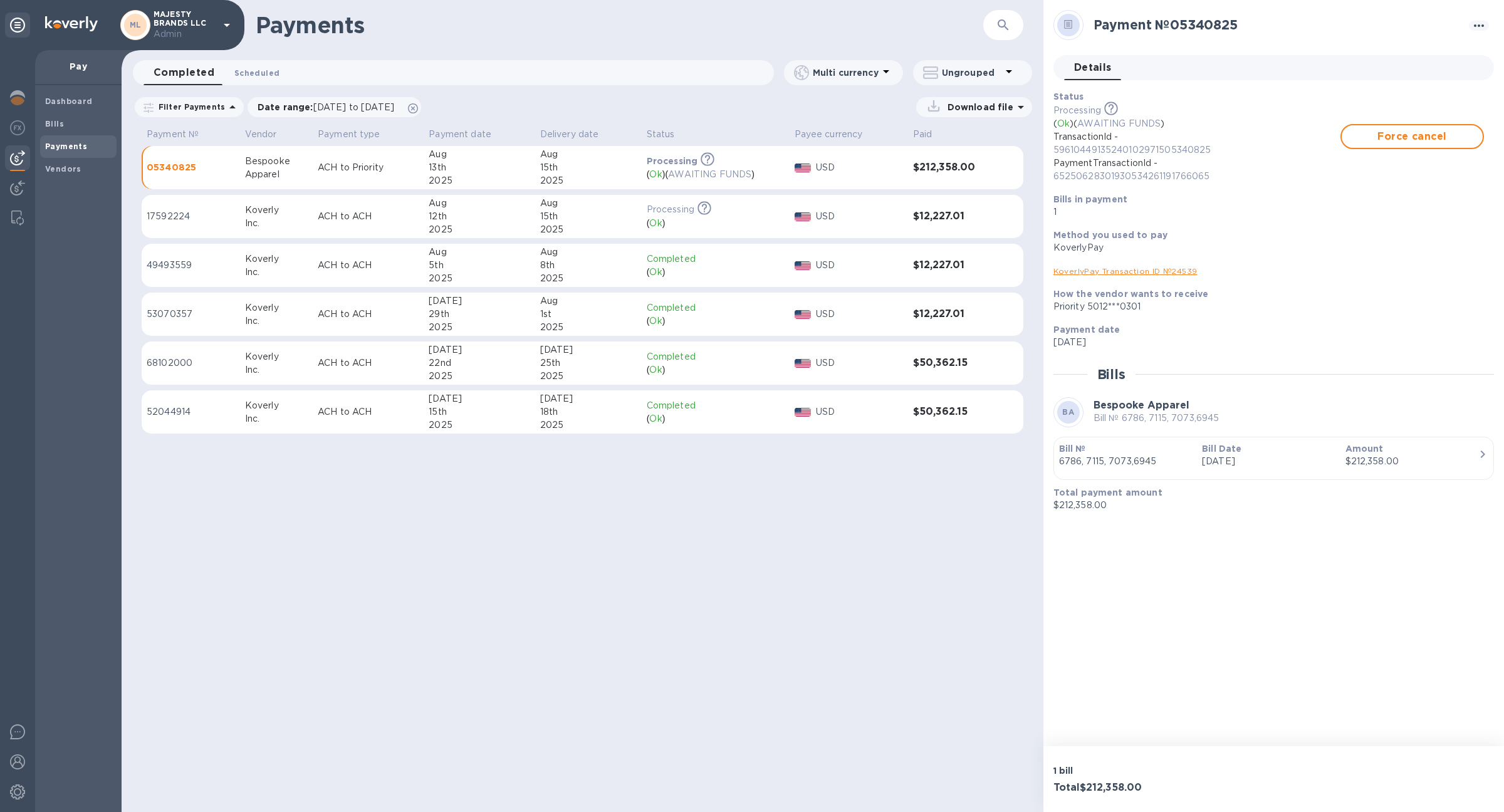
click at [258, 84] on button "Scheduled 0" at bounding box center [256, 73] width 65 height 25
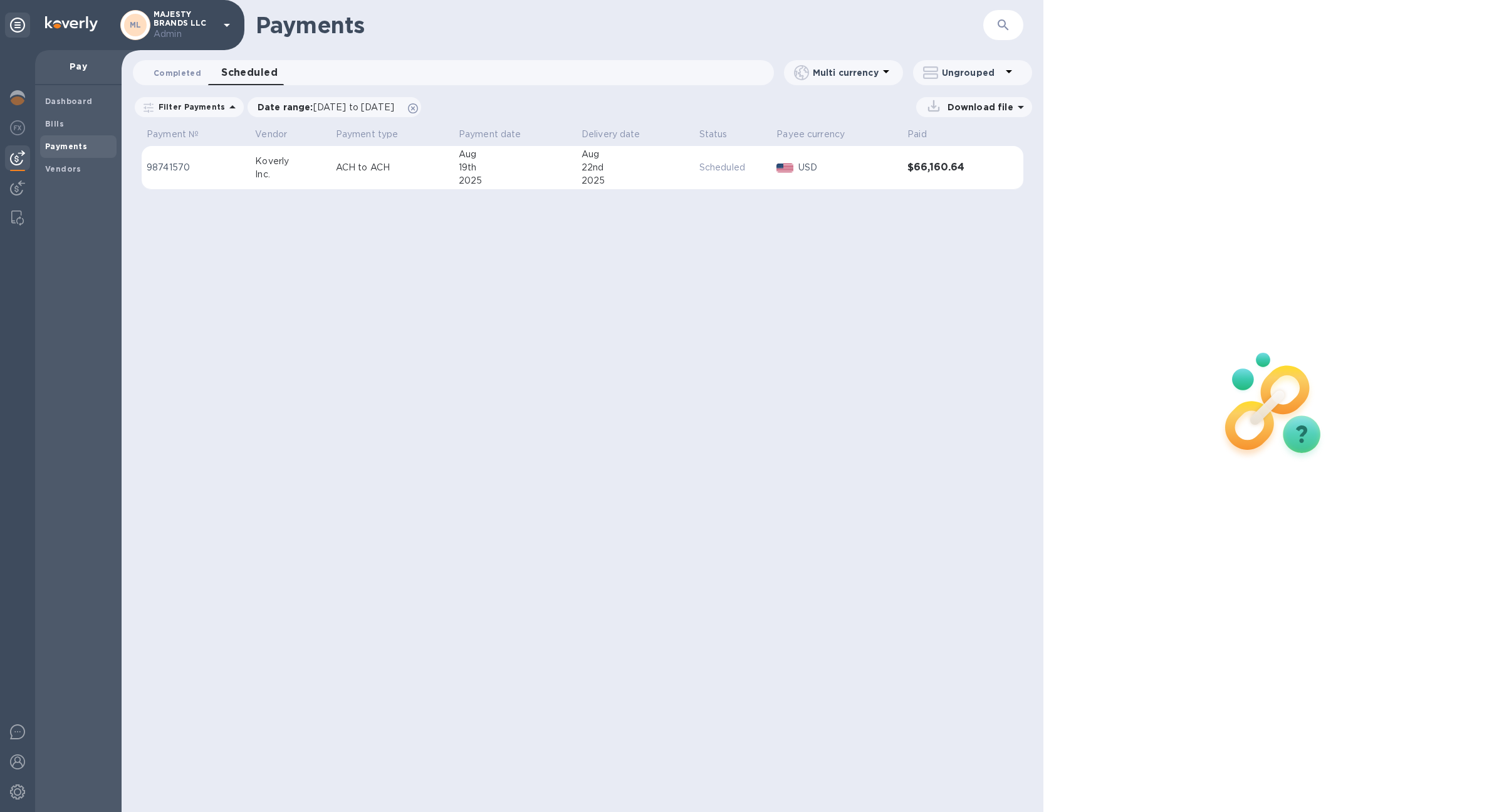
click at [181, 78] on span "Completed 0" at bounding box center [177, 73] width 48 height 13
